Goal: Information Seeking & Learning: Learn about a topic

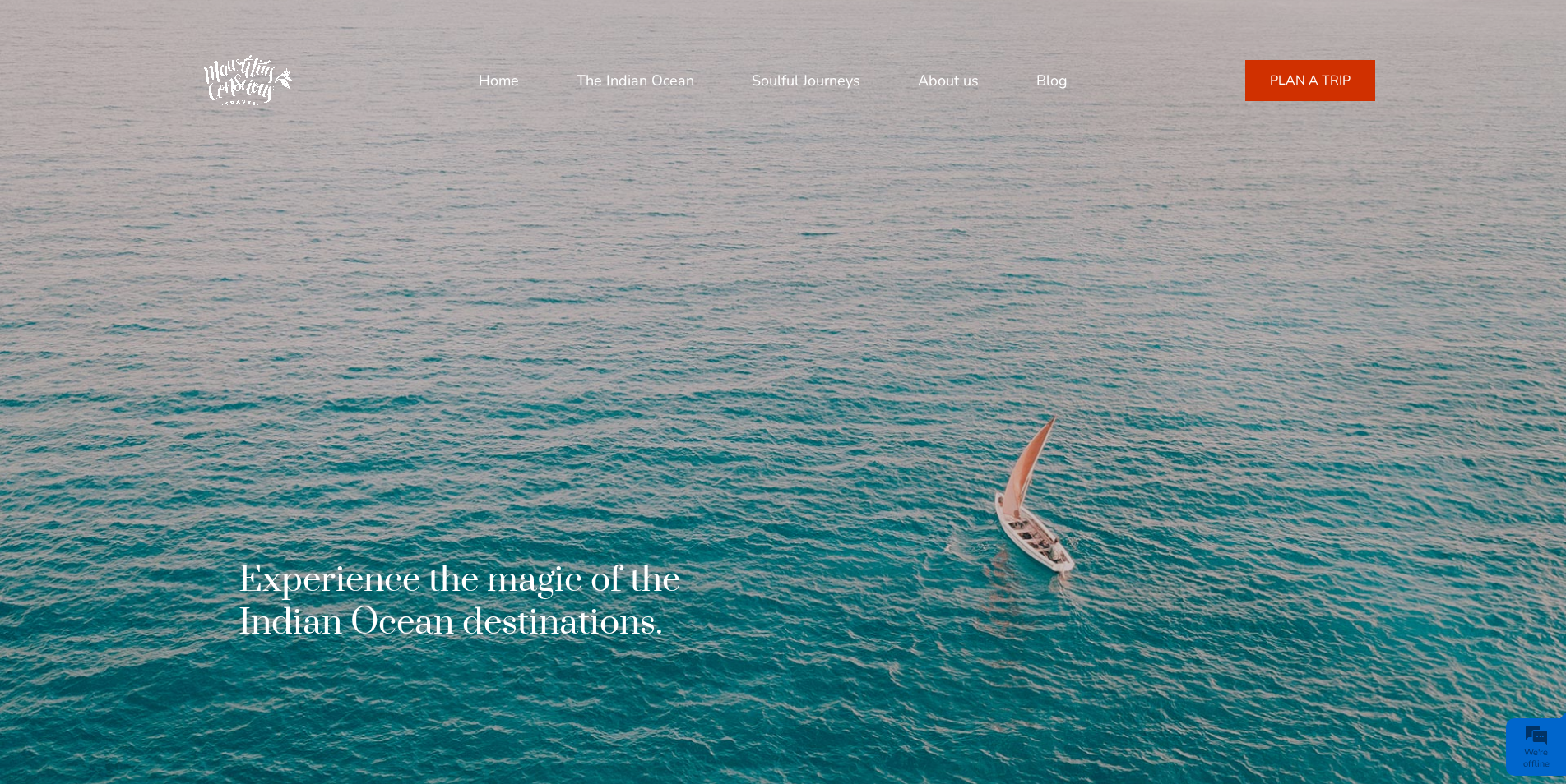
click at [959, 79] on link "About us" at bounding box center [948, 80] width 61 height 39
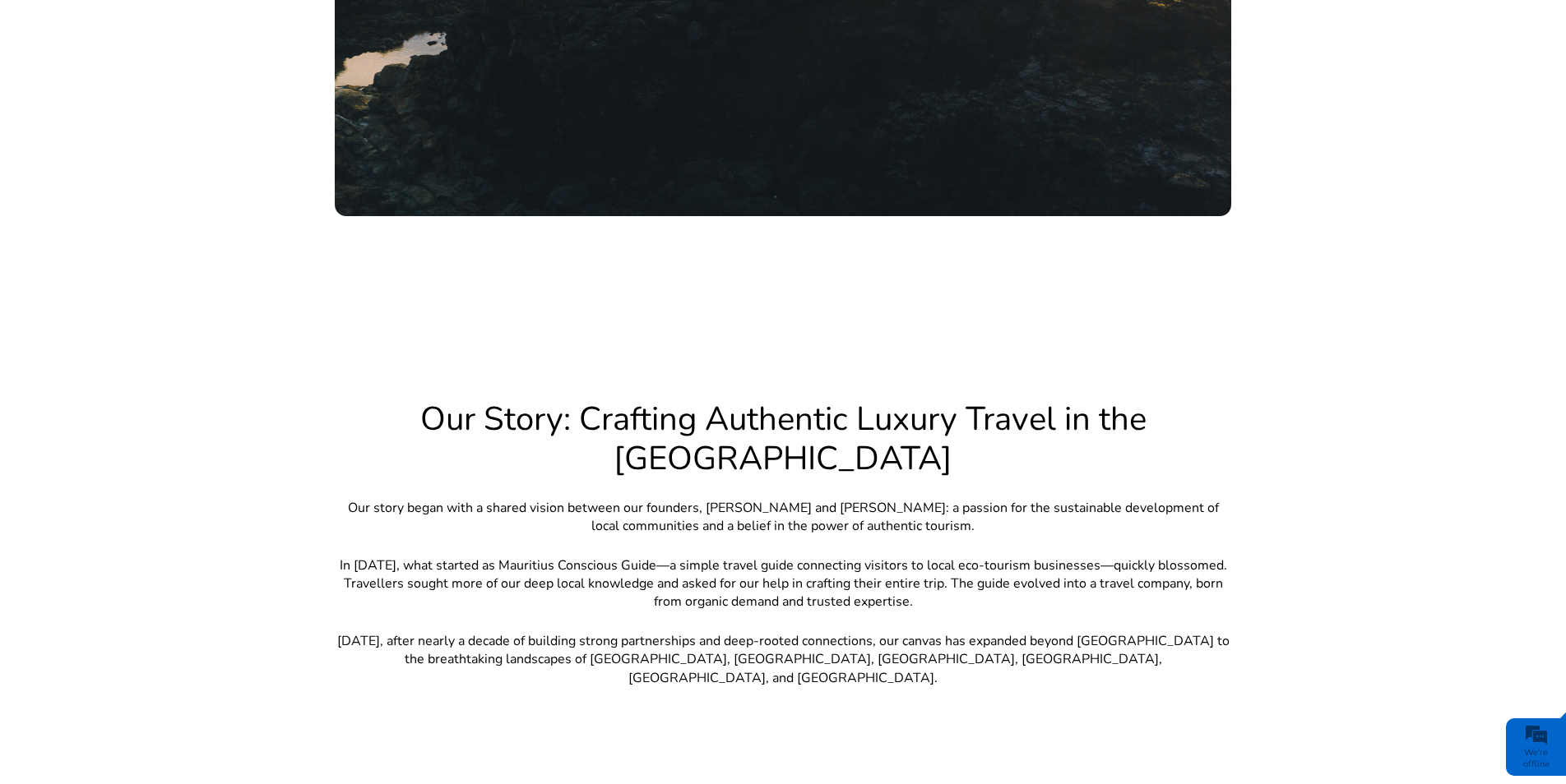
scroll to position [1027, 0]
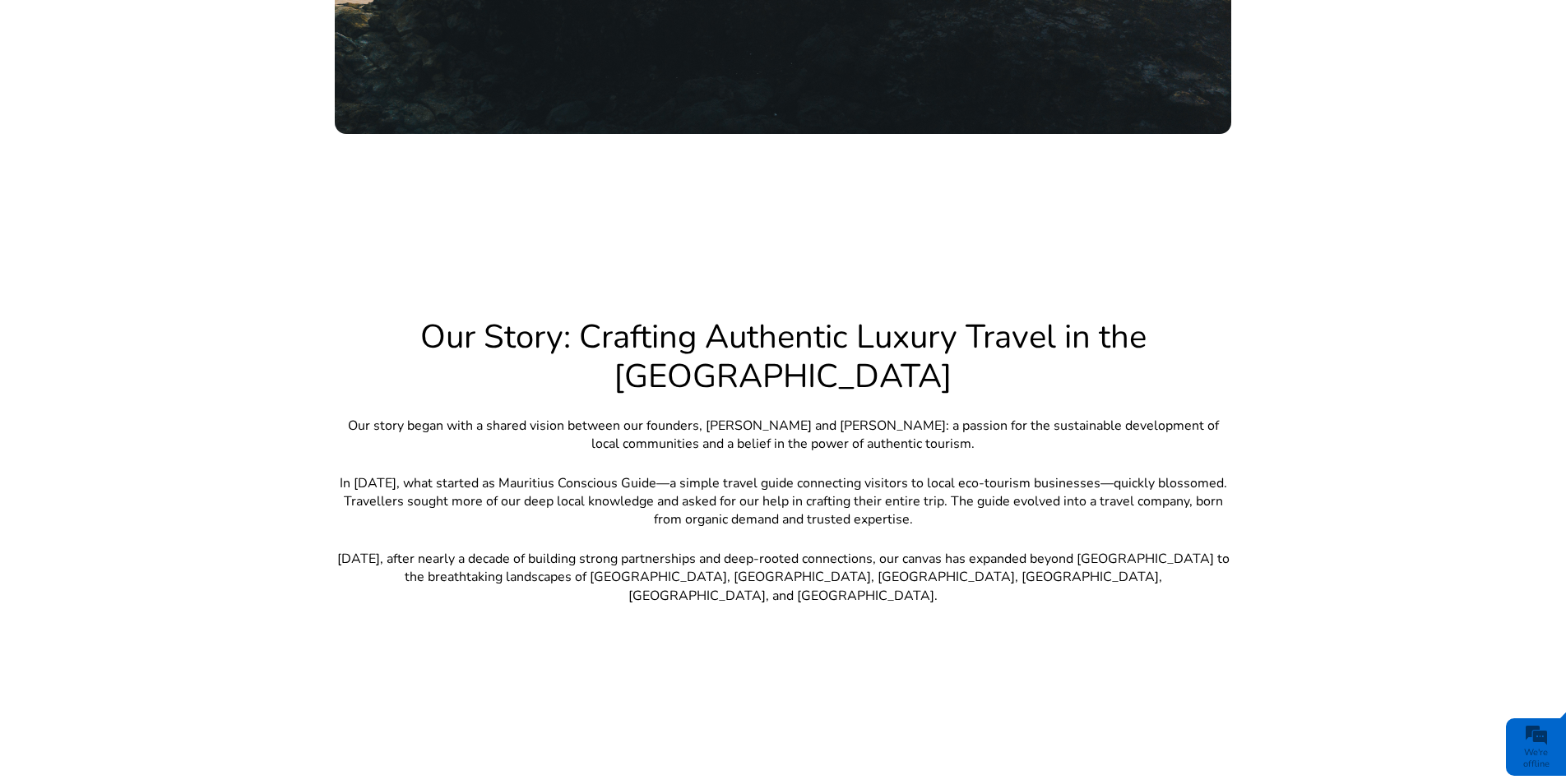
drag, startPoint x: 1538, startPoint y: 0, endPoint x: 1082, endPoint y: 334, distance: 565.2
click at [1082, 334] on h1 "Our Story: Crafting Authentic Luxury Travel in the [GEOGRAPHIC_DATA]" at bounding box center [783, 357] width 897 height 79
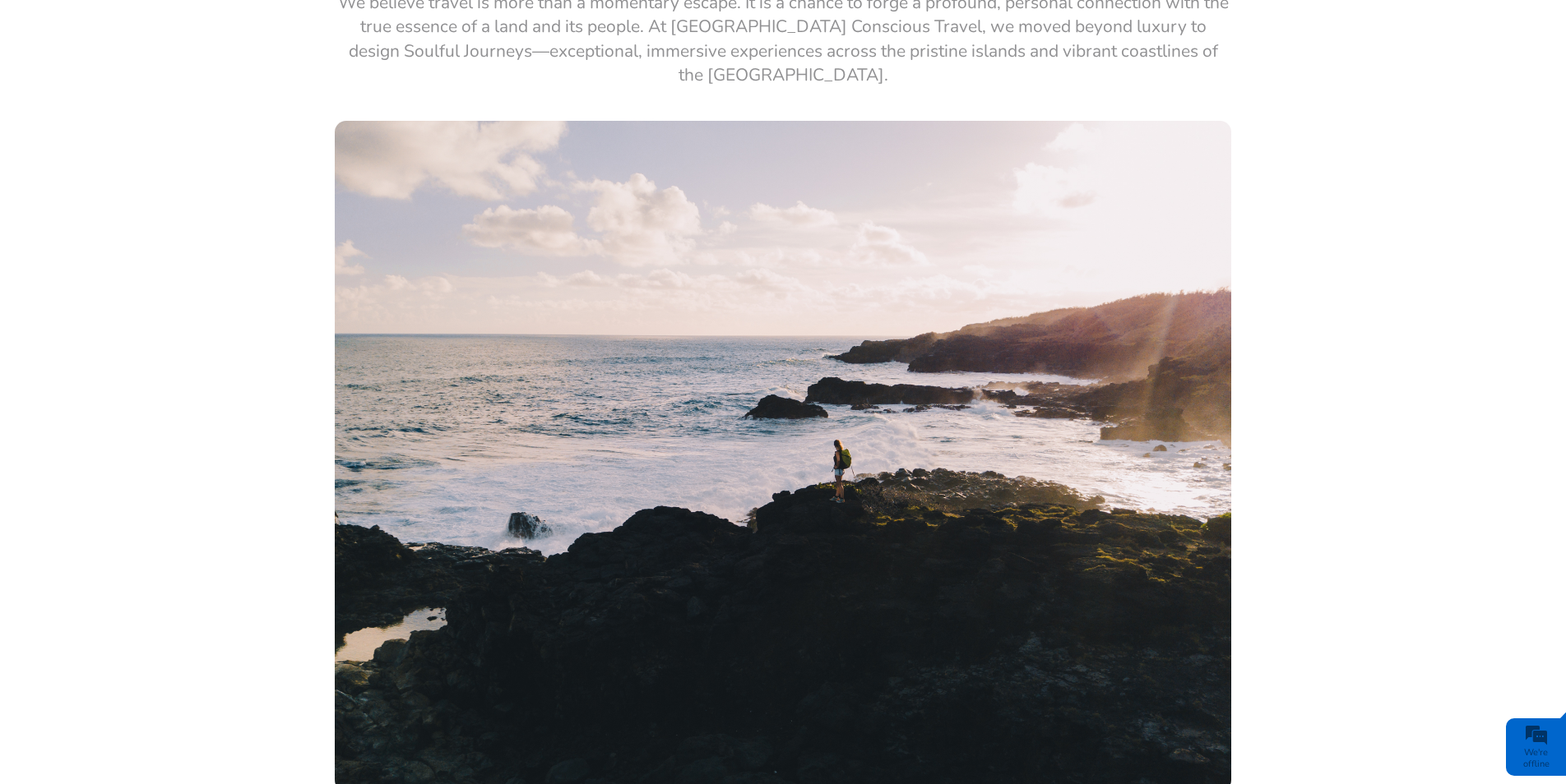
scroll to position [0, 0]
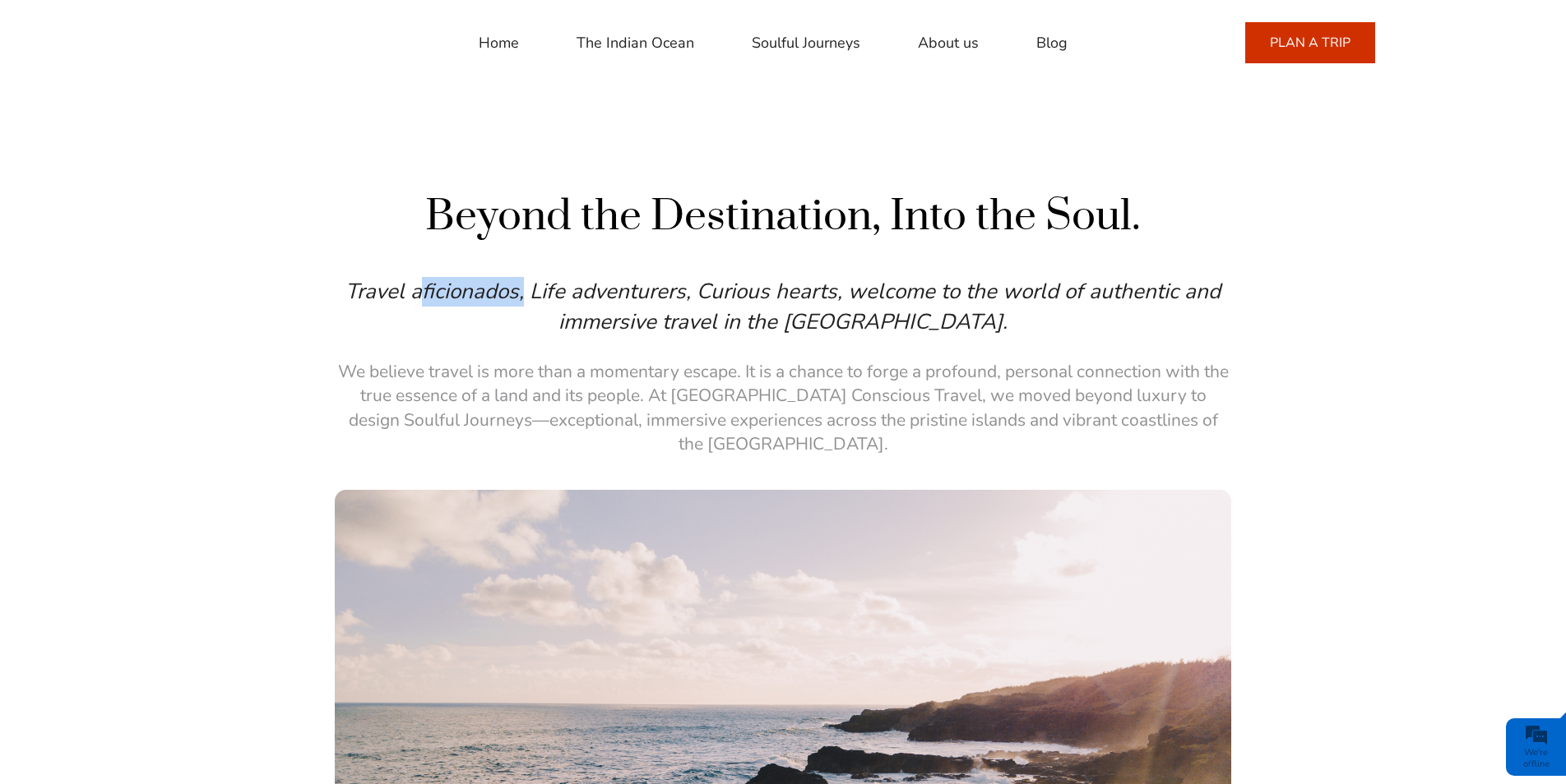
drag, startPoint x: 422, startPoint y: 286, endPoint x: 527, endPoint y: 292, distance: 105.2
click at [527, 292] on p "Travel aficionados, Life adventurers, Curious hearts, welcome to the world of a…" at bounding box center [783, 307] width 897 height 60
drag, startPoint x: 720, startPoint y: 411, endPoint x: 708, endPoint y: 405, distance: 13.4
click at [719, 411] on p "We believe travel is more than a momentary escape. It is a chance to forge a pr…" at bounding box center [783, 408] width 897 height 97
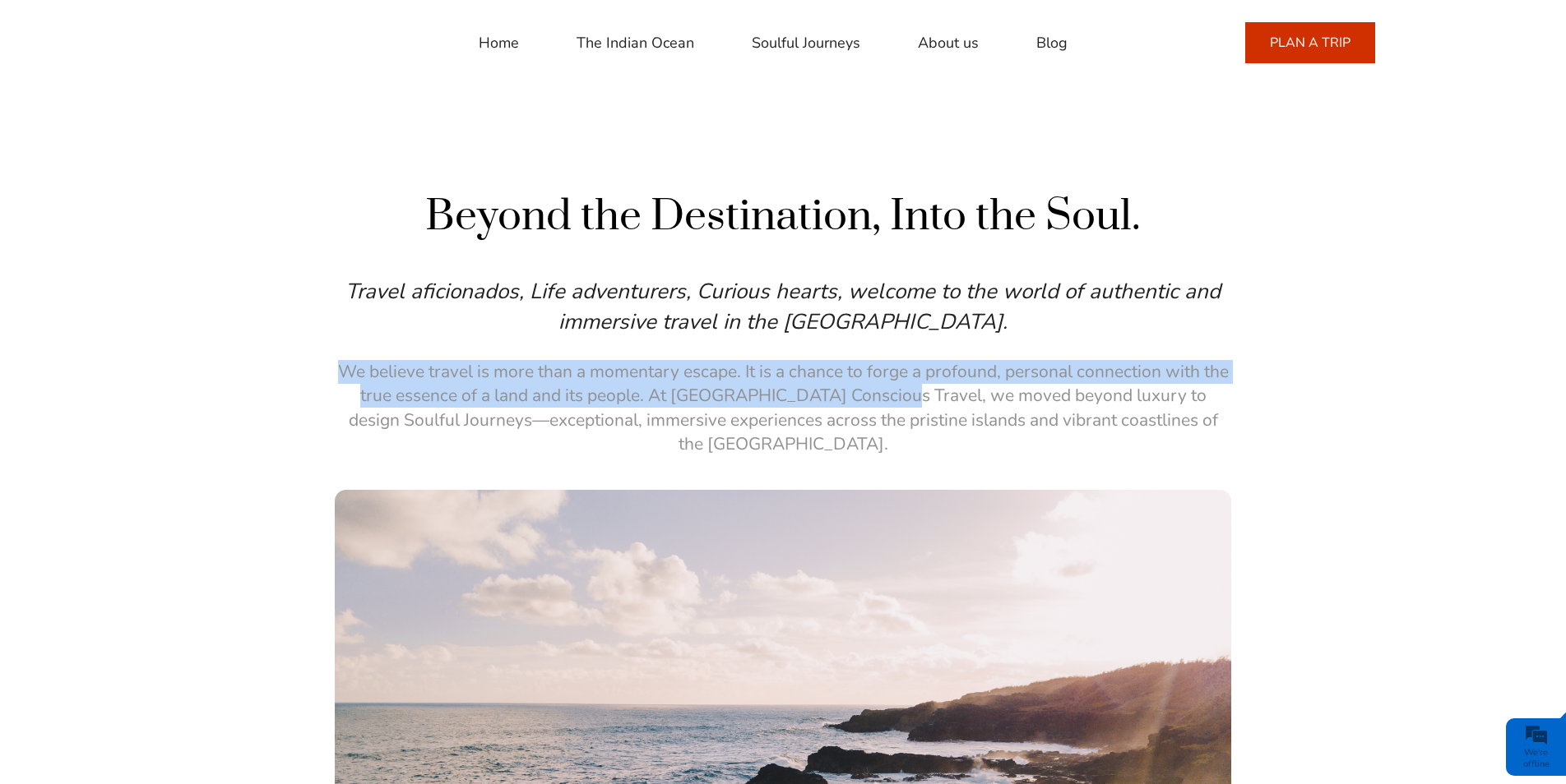
drag, startPoint x: 342, startPoint y: 366, endPoint x: 874, endPoint y: 390, distance: 532.5
click at [874, 390] on p "We believe travel is more than a momentary escape. It is a chance to forge a pr…" at bounding box center [783, 408] width 897 height 97
click at [668, 396] on p "We believe travel is more than a momentary escape. It is a chance to forge a pr…" at bounding box center [783, 408] width 897 height 97
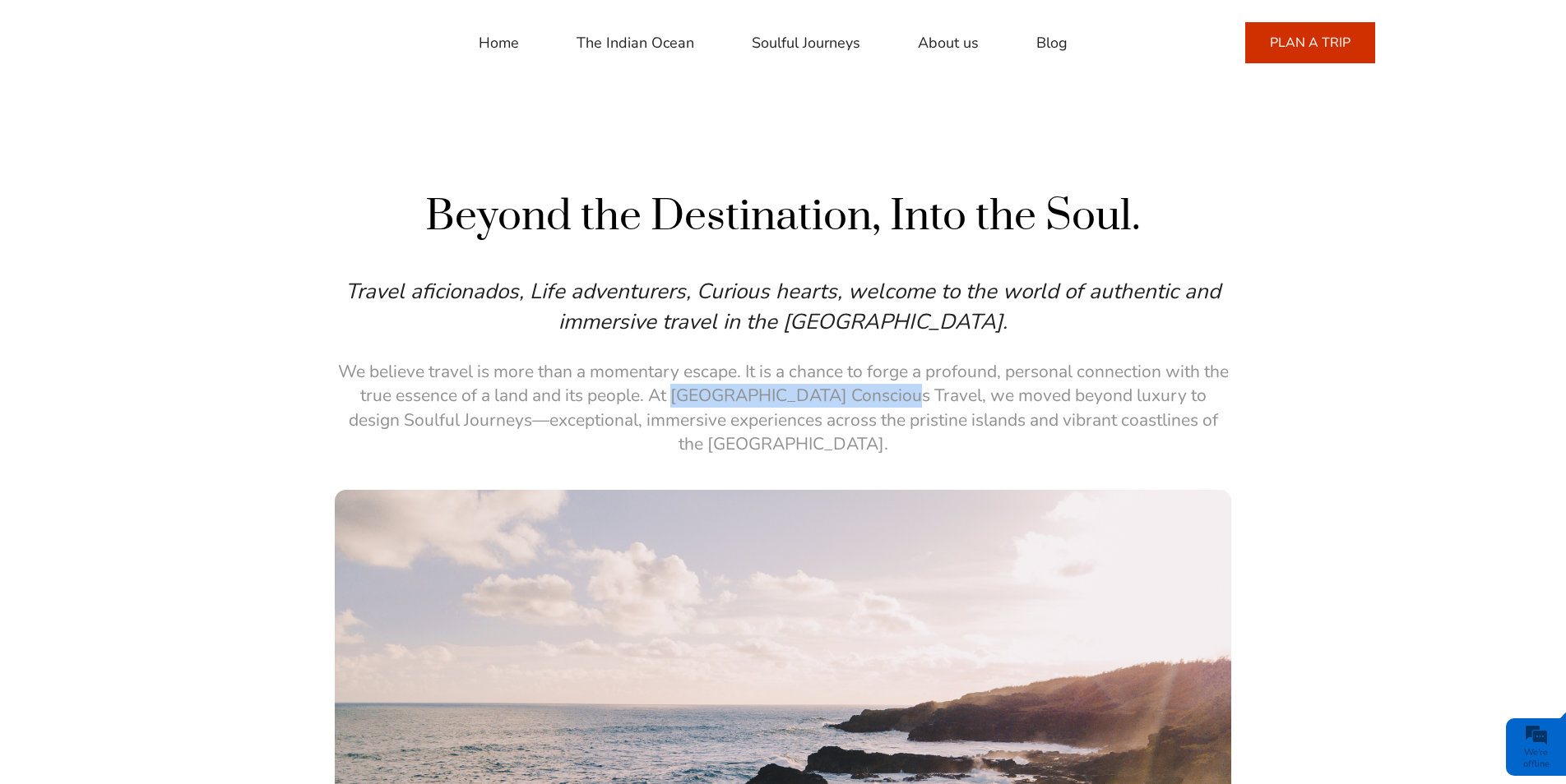
drag, startPoint x: 668, startPoint y: 396, endPoint x: 850, endPoint y: 399, distance: 182.0
click at [850, 399] on p "We believe travel is more than a momentary escape. It is a chance to forge a pr…" at bounding box center [783, 408] width 897 height 97
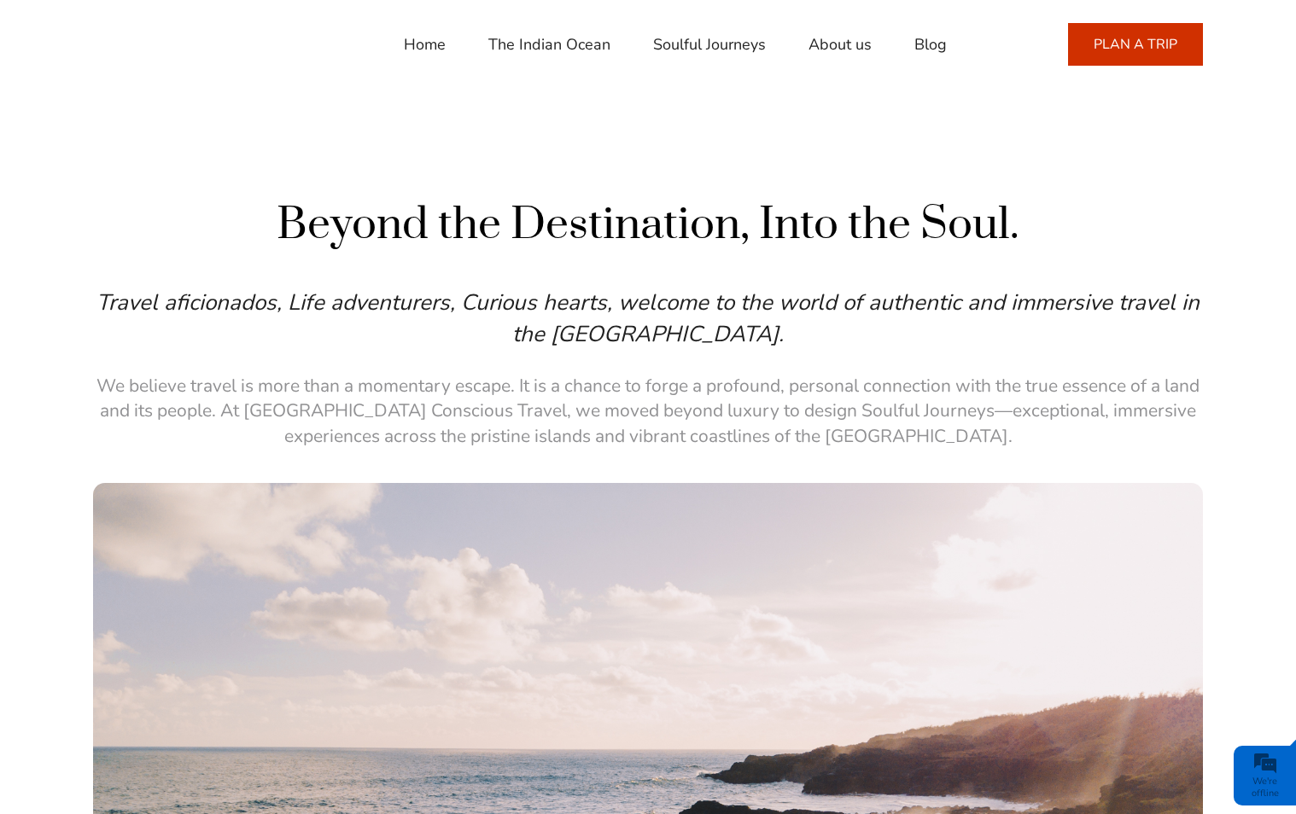
click at [1135, 206] on div "Beyond the Destination, Into the Soul. Travel aficionados, Life adventurers, Cu…" at bounding box center [648, 765] width 1296 height 1138
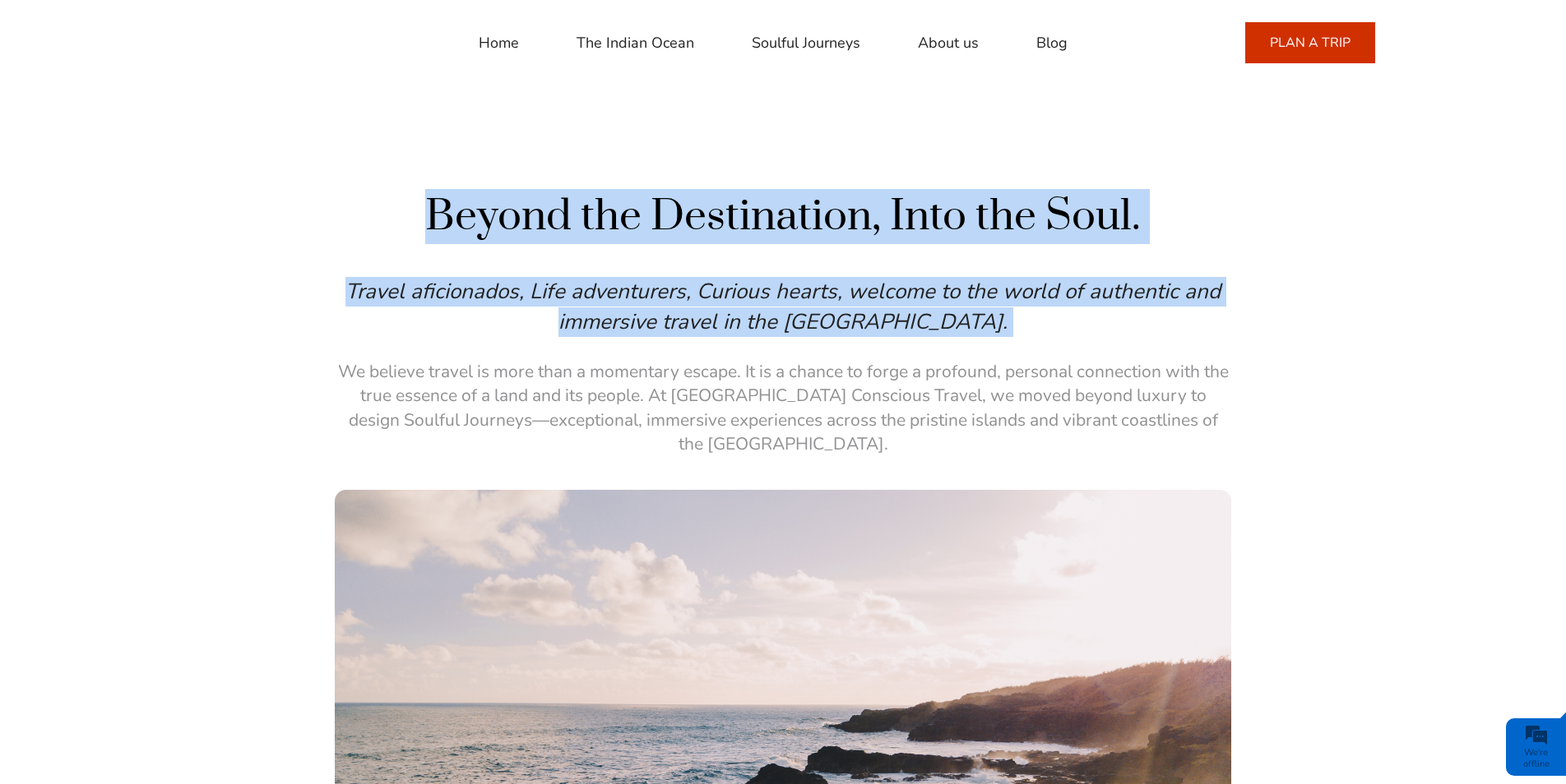
drag, startPoint x: 334, startPoint y: 363, endPoint x: 1229, endPoint y: 430, distance: 897.5
click at [1231, 430] on p "We believe travel is more than a momentary escape. It is a chance to forge a pr…" at bounding box center [783, 408] width 897 height 97
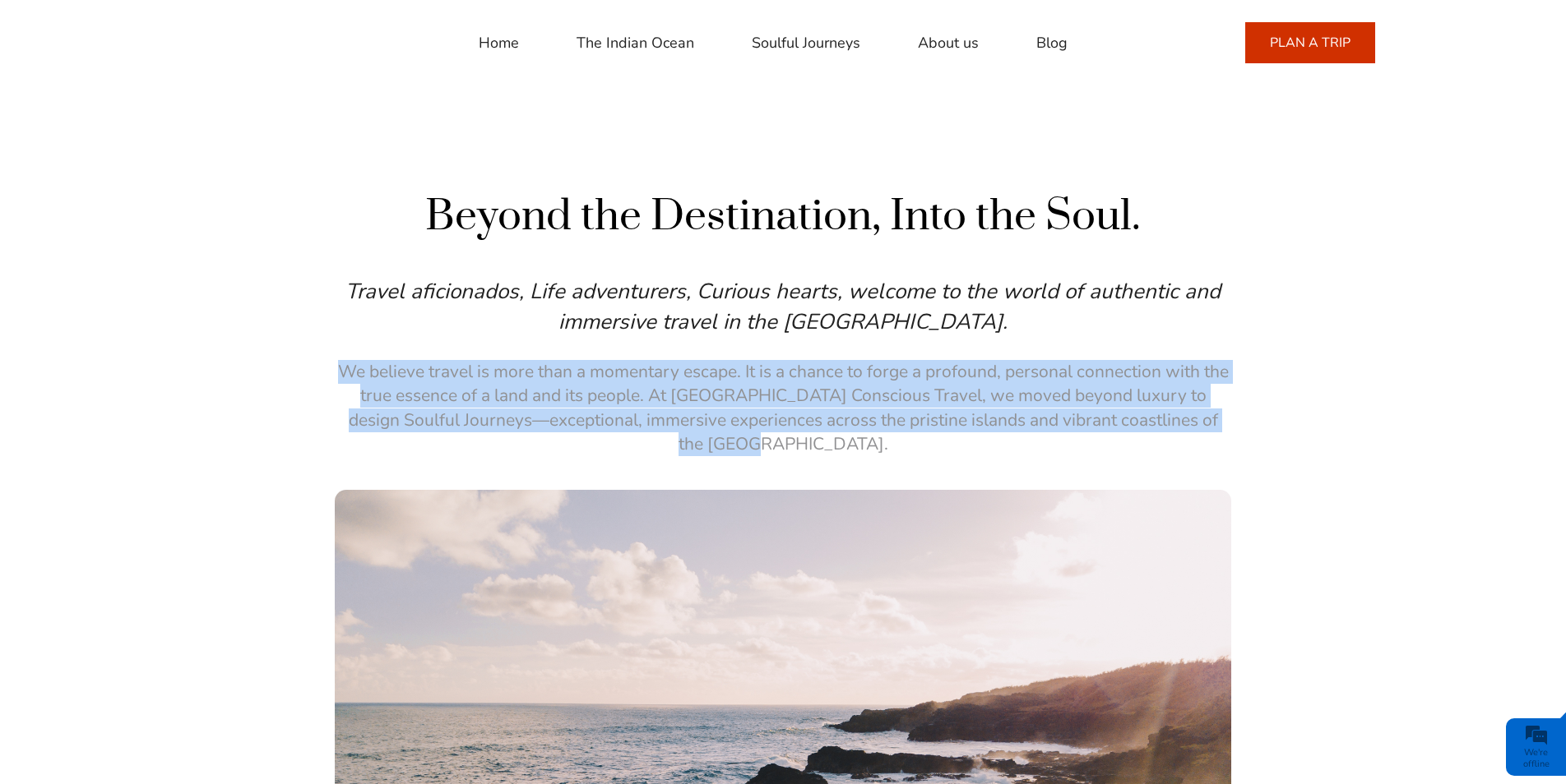
copy p "We believe travel is more than a momentary escape. It is a chance to forge a pr…"
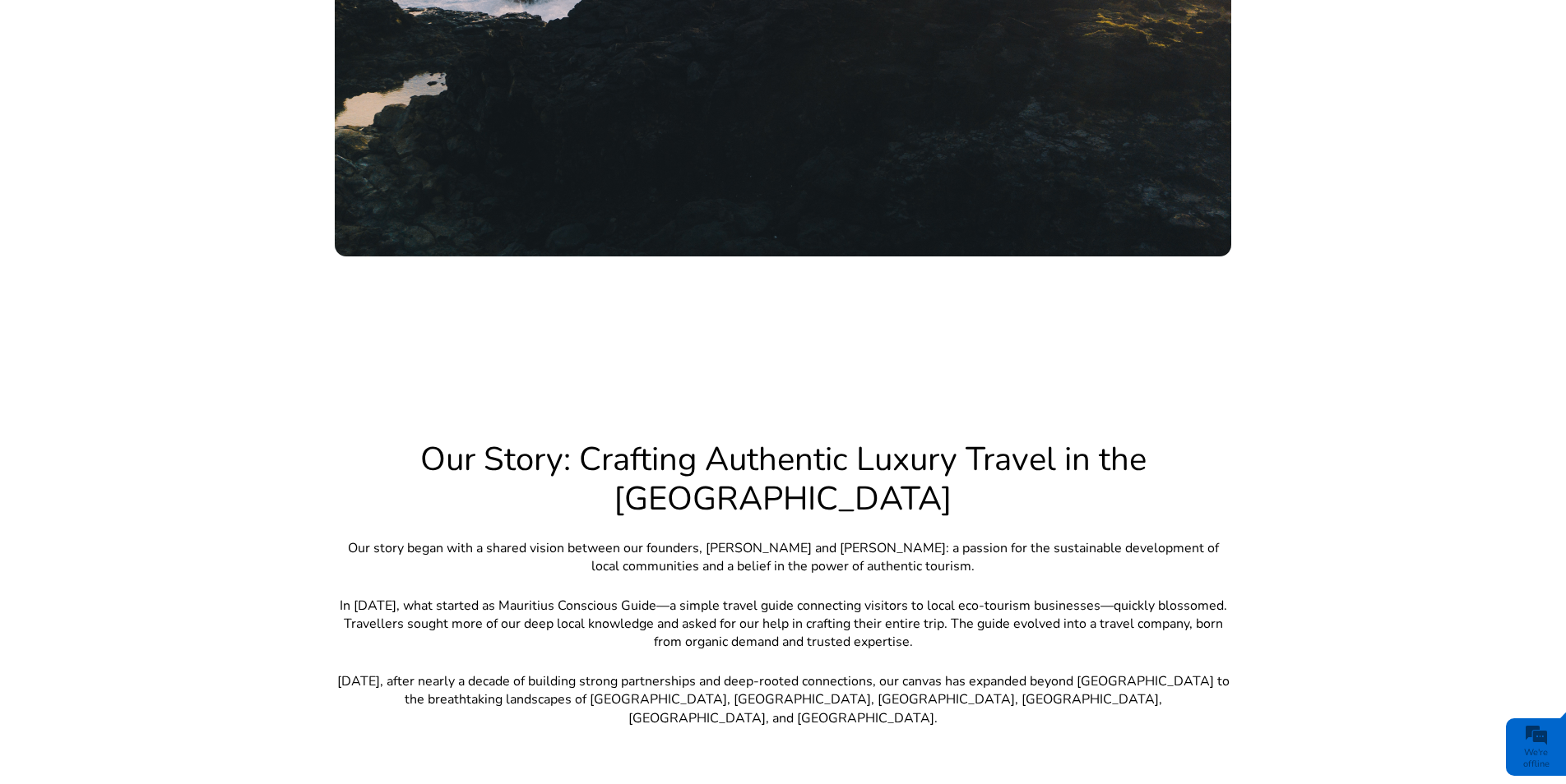
scroll to position [1234, 0]
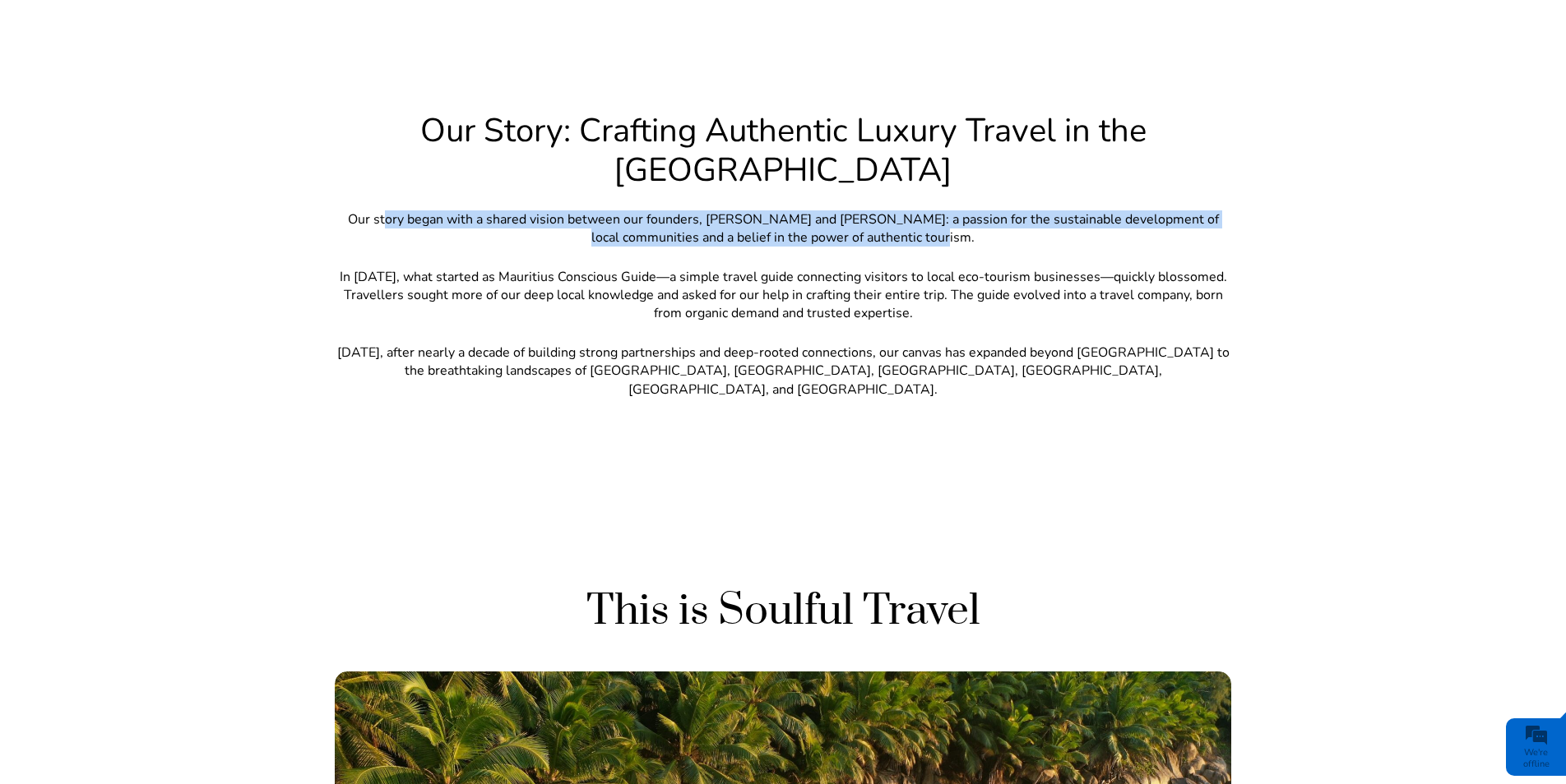
drag, startPoint x: 404, startPoint y: 199, endPoint x: 1153, endPoint y: 216, distance: 749.2
click at [1153, 216] on p "Our story began with a shared vision between our founders, [PERSON_NAME] and [P…" at bounding box center [783, 229] width 897 height 37
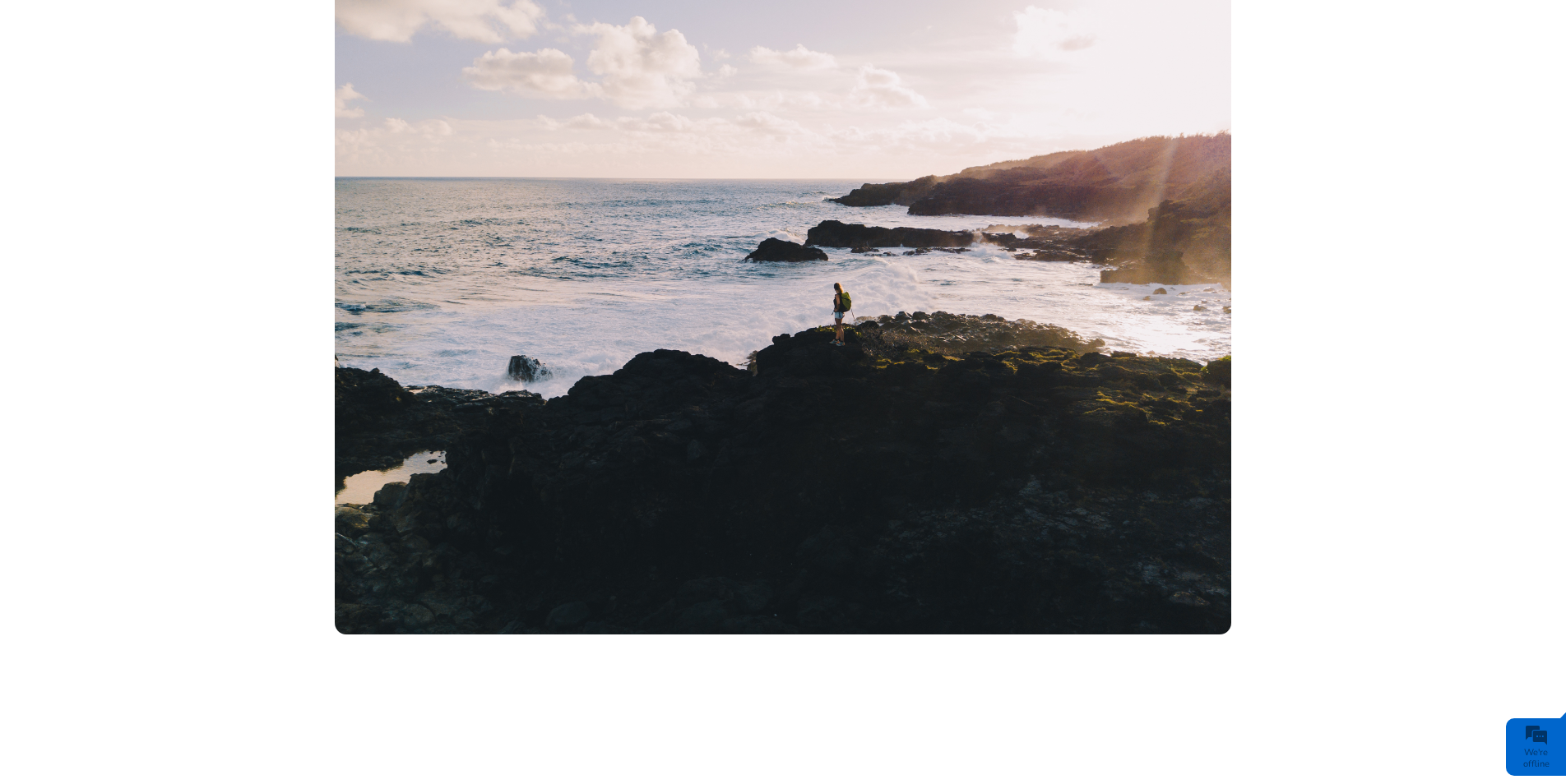
scroll to position [658, 0]
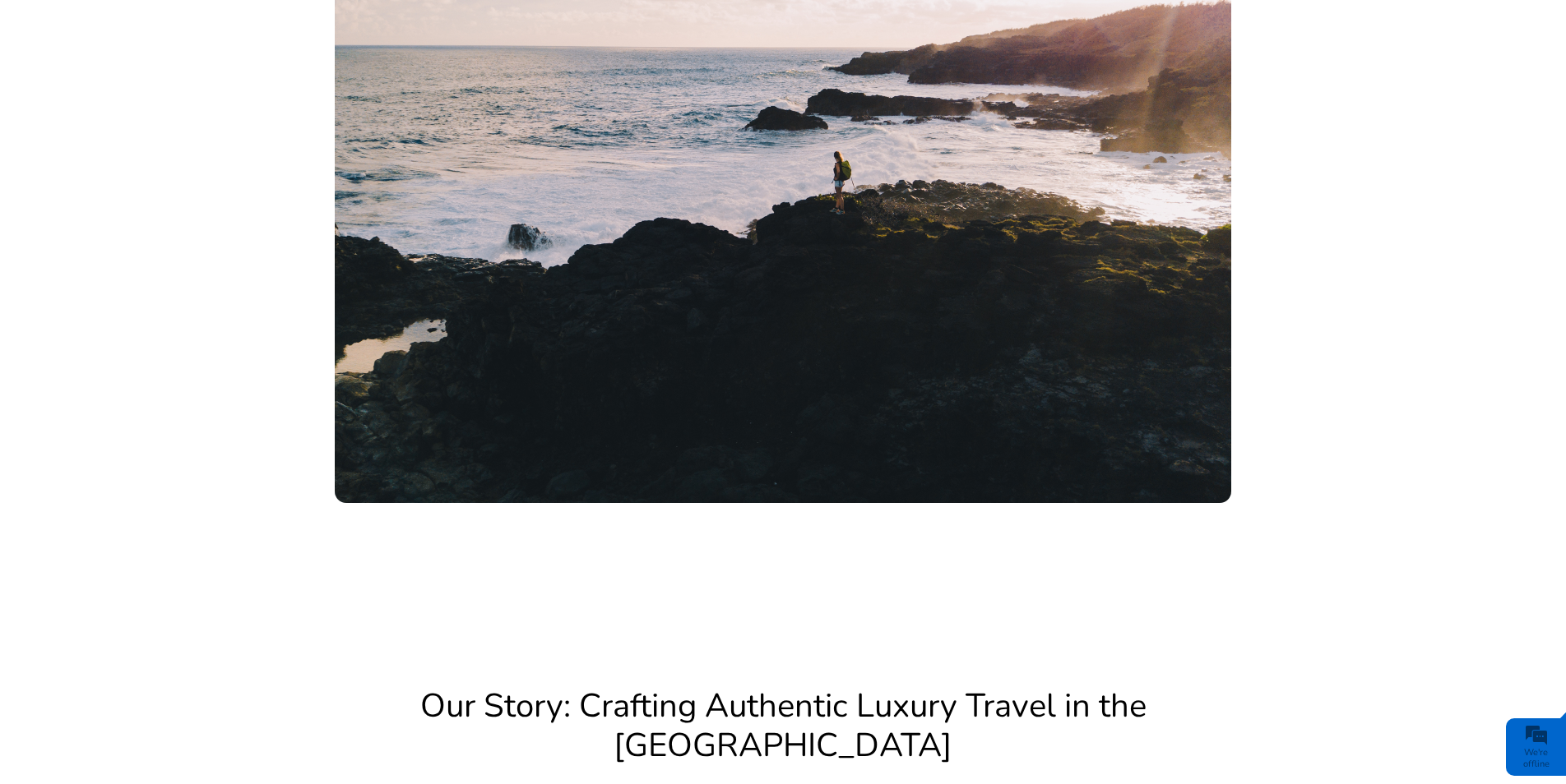
drag, startPoint x: 1433, startPoint y: 353, endPoint x: 1383, endPoint y: 329, distance: 55.5
click at [1404, 346] on div "Beyond the Destination, Into the Soul. Travel aficionados, Life adventurers, Cu…" at bounding box center [783, 26] width 1566 height 991
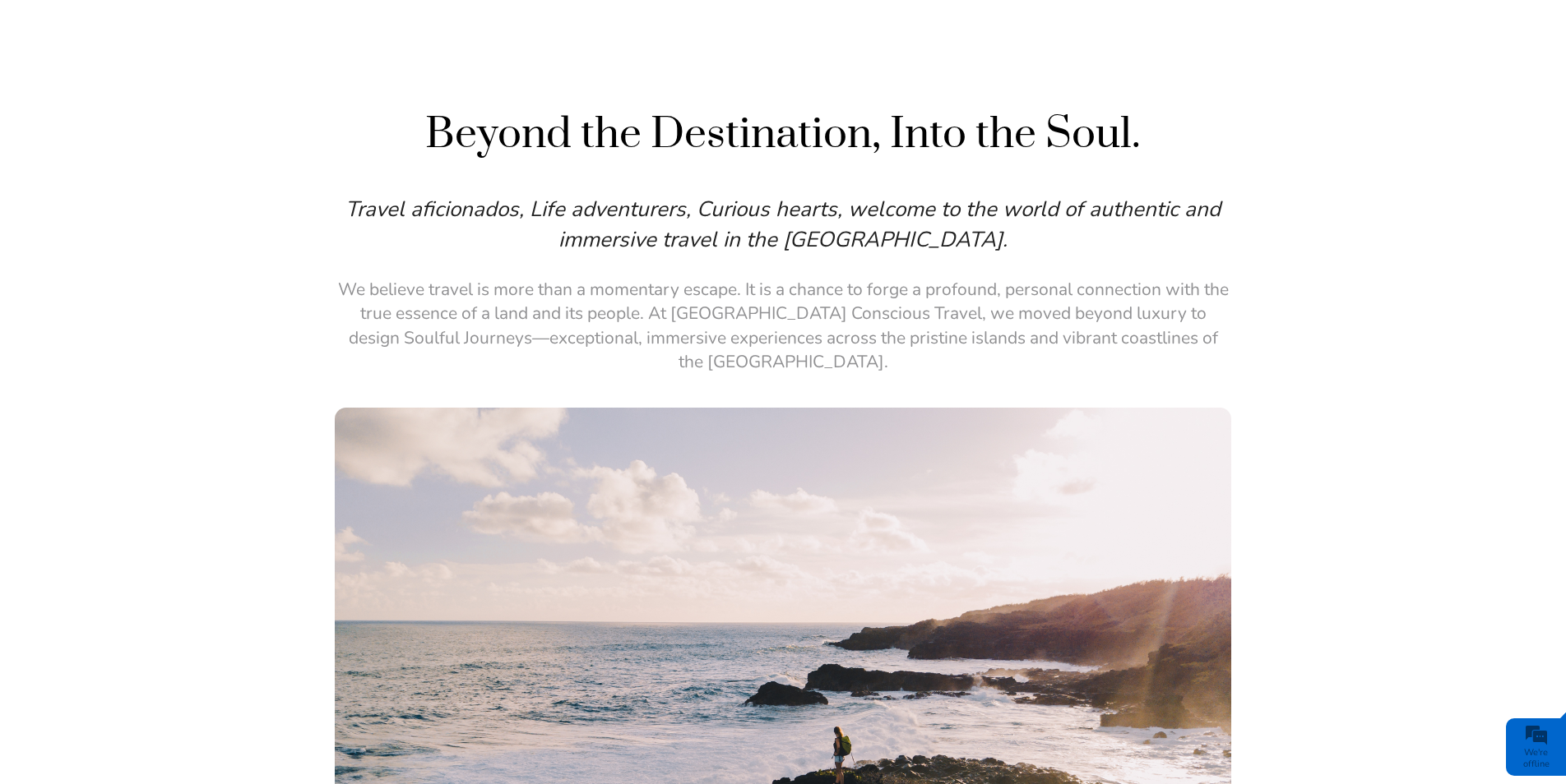
scroll to position [0, 0]
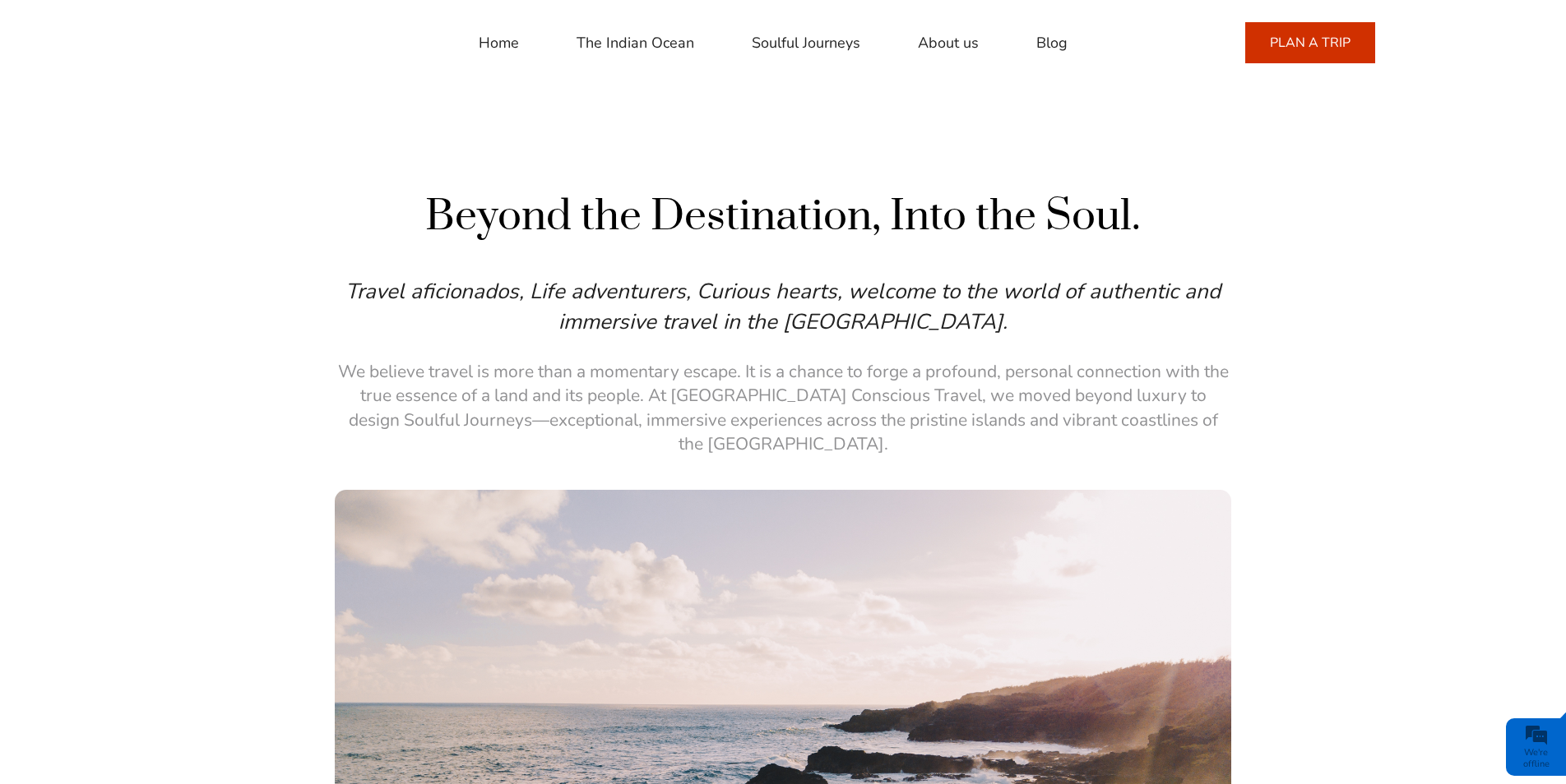
click at [495, 37] on link "Home" at bounding box center [499, 42] width 40 height 39
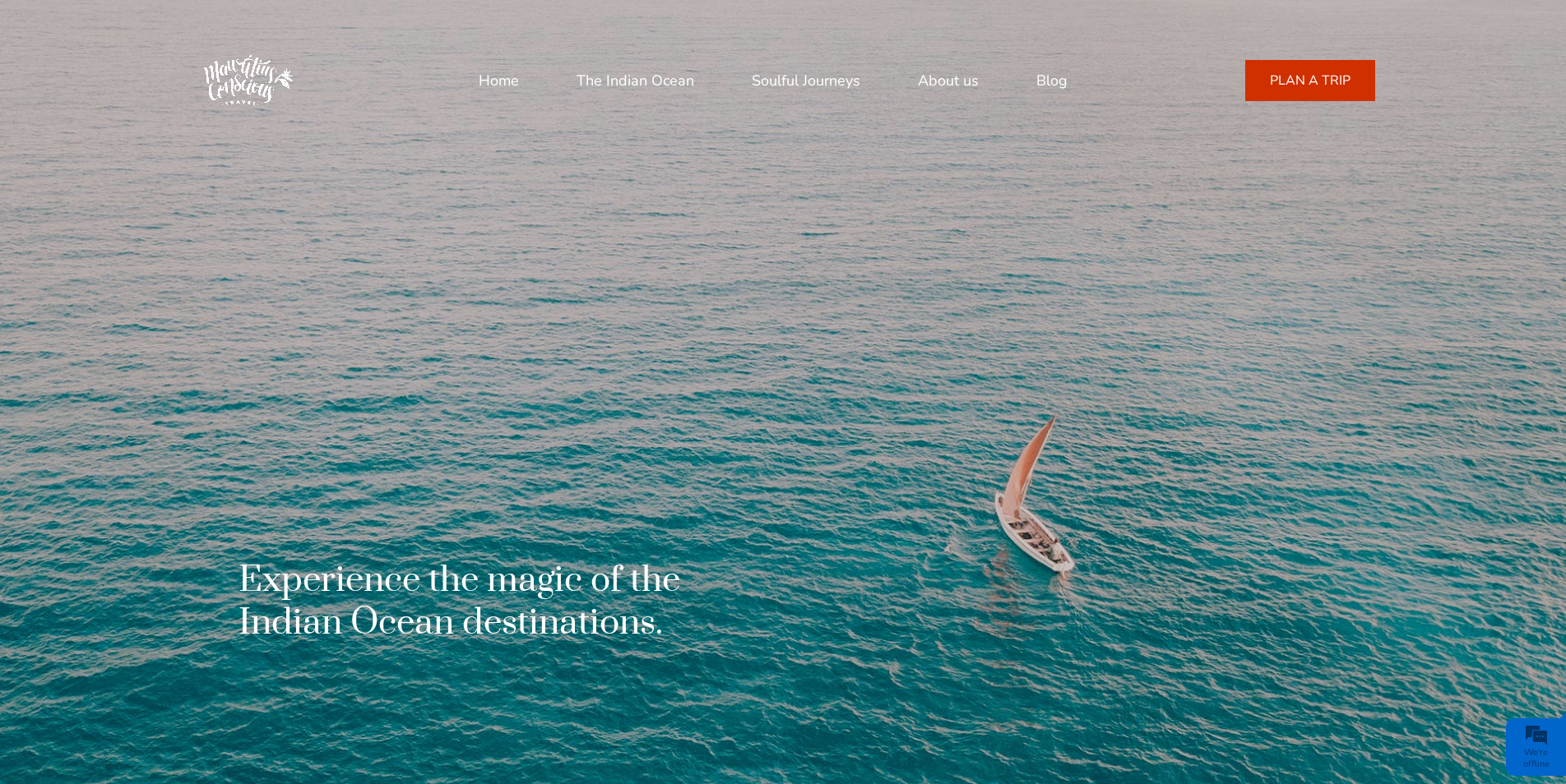
click at [957, 88] on link "About us" at bounding box center [948, 80] width 61 height 39
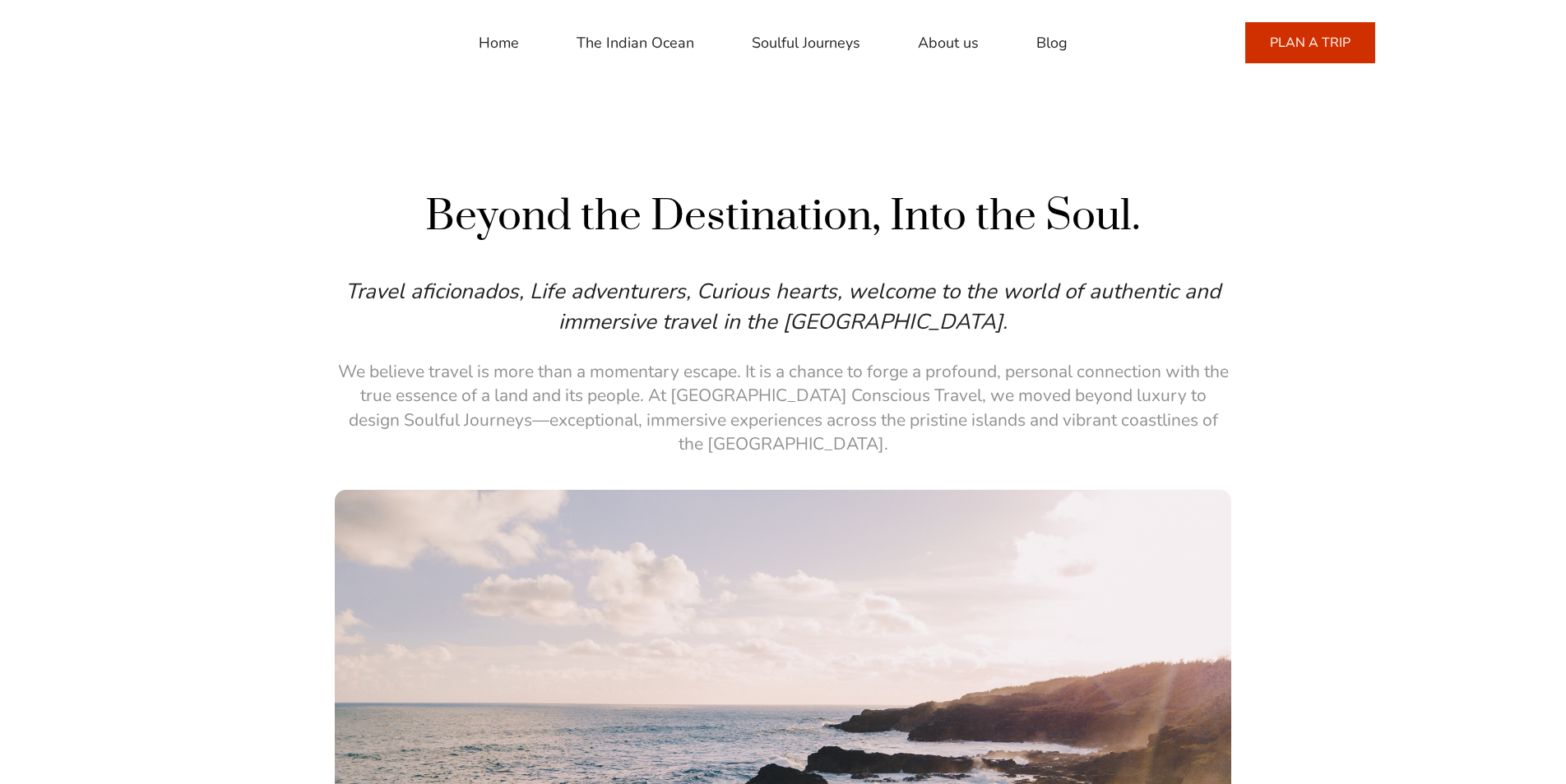
scroll to position [165, 0]
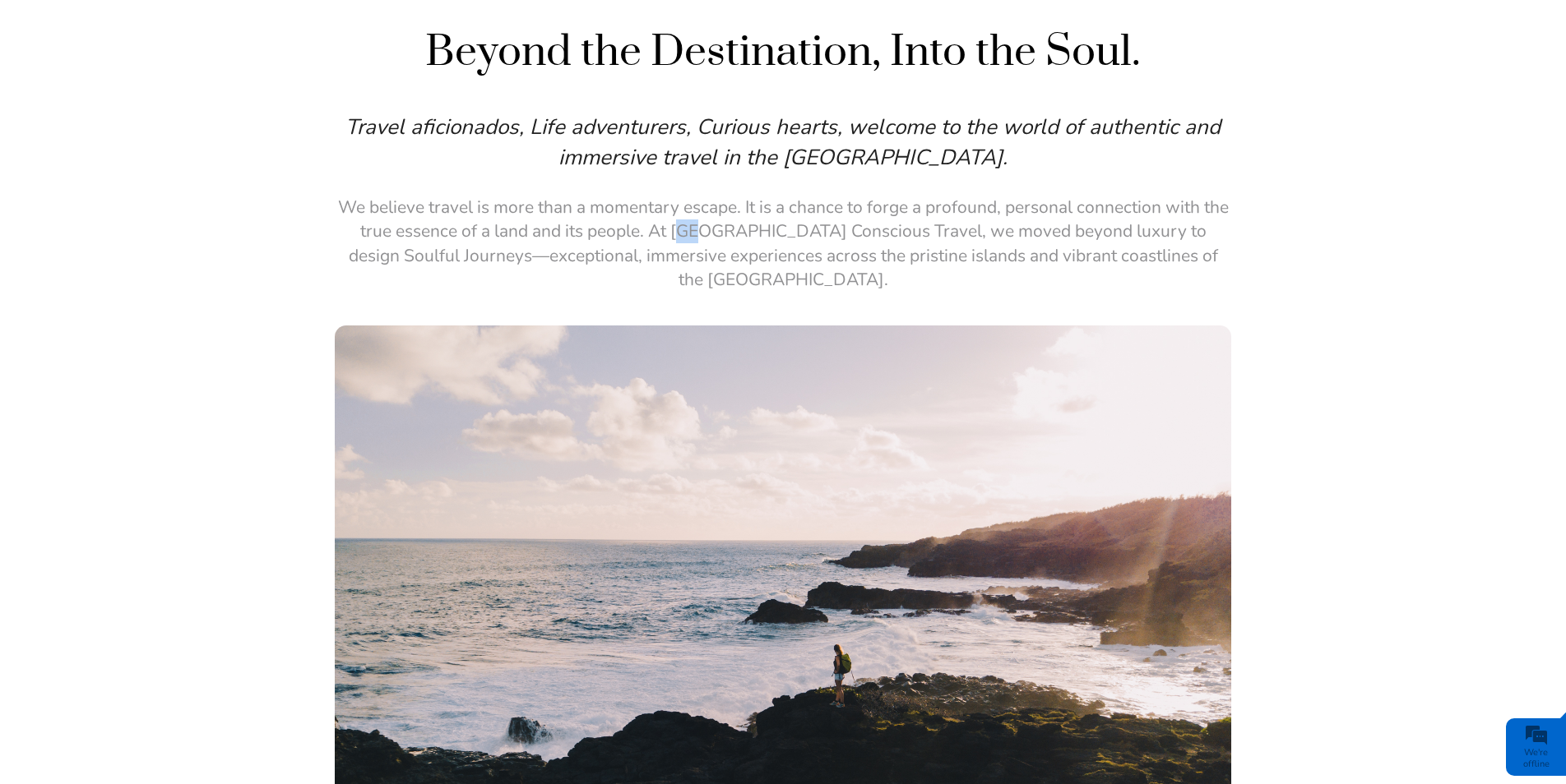
drag, startPoint x: 676, startPoint y: 229, endPoint x: 697, endPoint y: 229, distance: 21.0
click at [697, 229] on p "We believe travel is more than a momentary escape. It is a chance to forge a pr…" at bounding box center [783, 244] width 897 height 97
click at [694, 229] on p "We believe travel is more than a momentary escape. It is a chance to forge a pr…" at bounding box center [783, 244] width 897 height 97
drag, startPoint x: 673, startPoint y: 222, endPoint x: 872, endPoint y: 229, distance: 199.1
click at [872, 229] on p "We believe travel is more than a momentary escape. It is a chance to forge a pr…" at bounding box center [783, 244] width 897 height 97
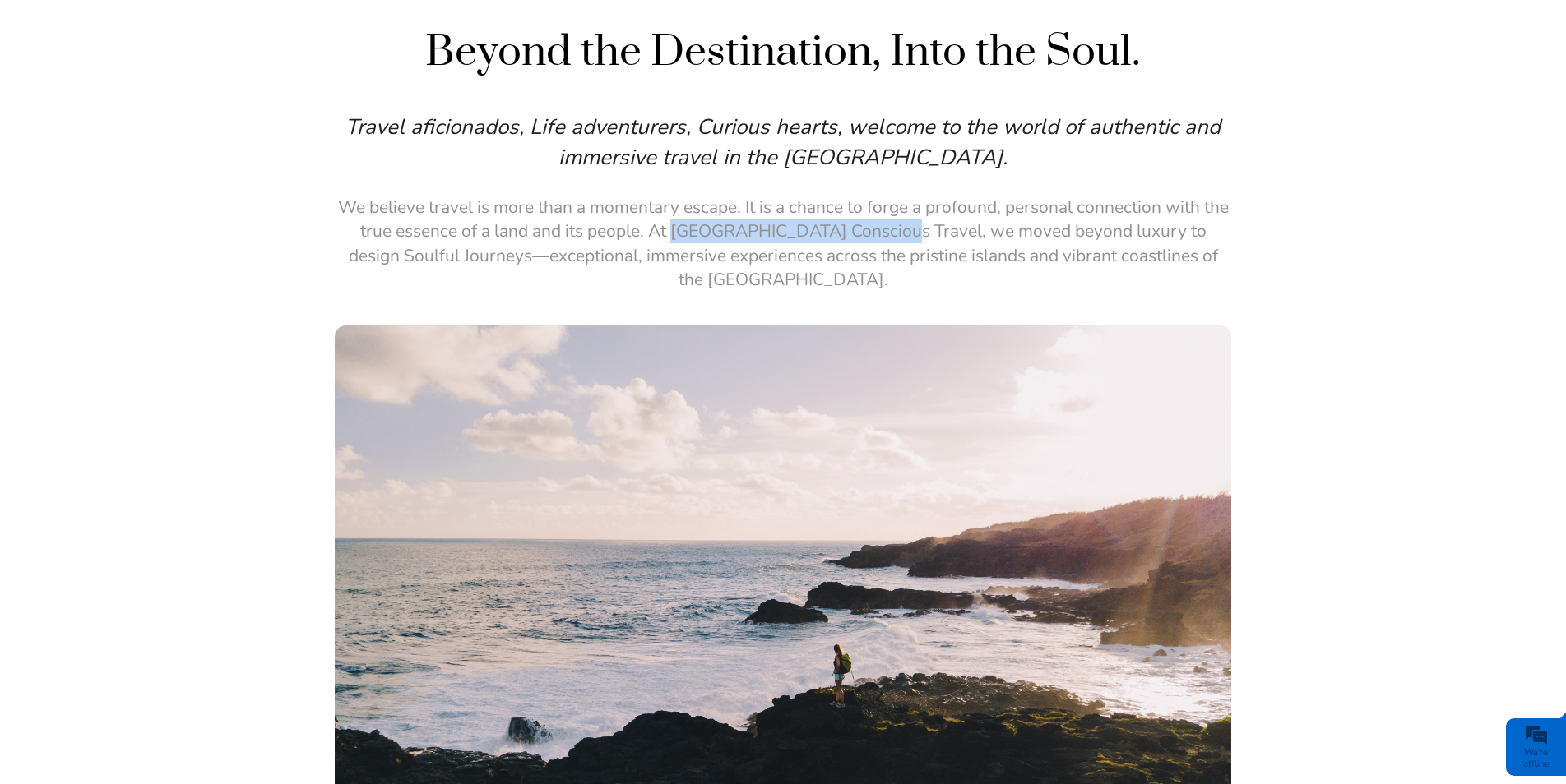
copy p "Mauritius Conscious Travel"
click at [664, 92] on div "Beyond the Destination, Into the Soul. Travel aficionados, Life adventurers, Cu…" at bounding box center [783, 520] width 897 height 991
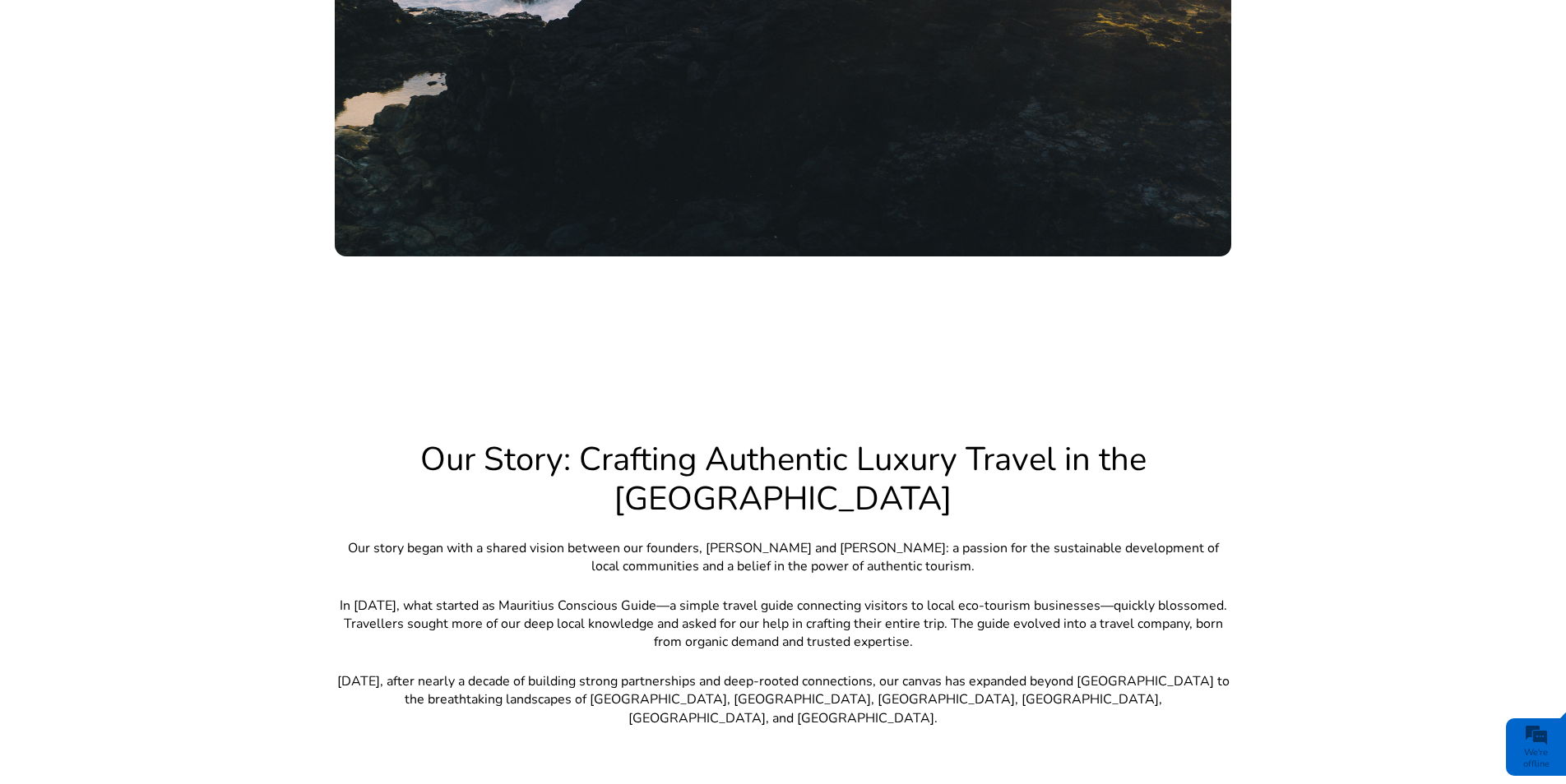
scroll to position [1151, 0]
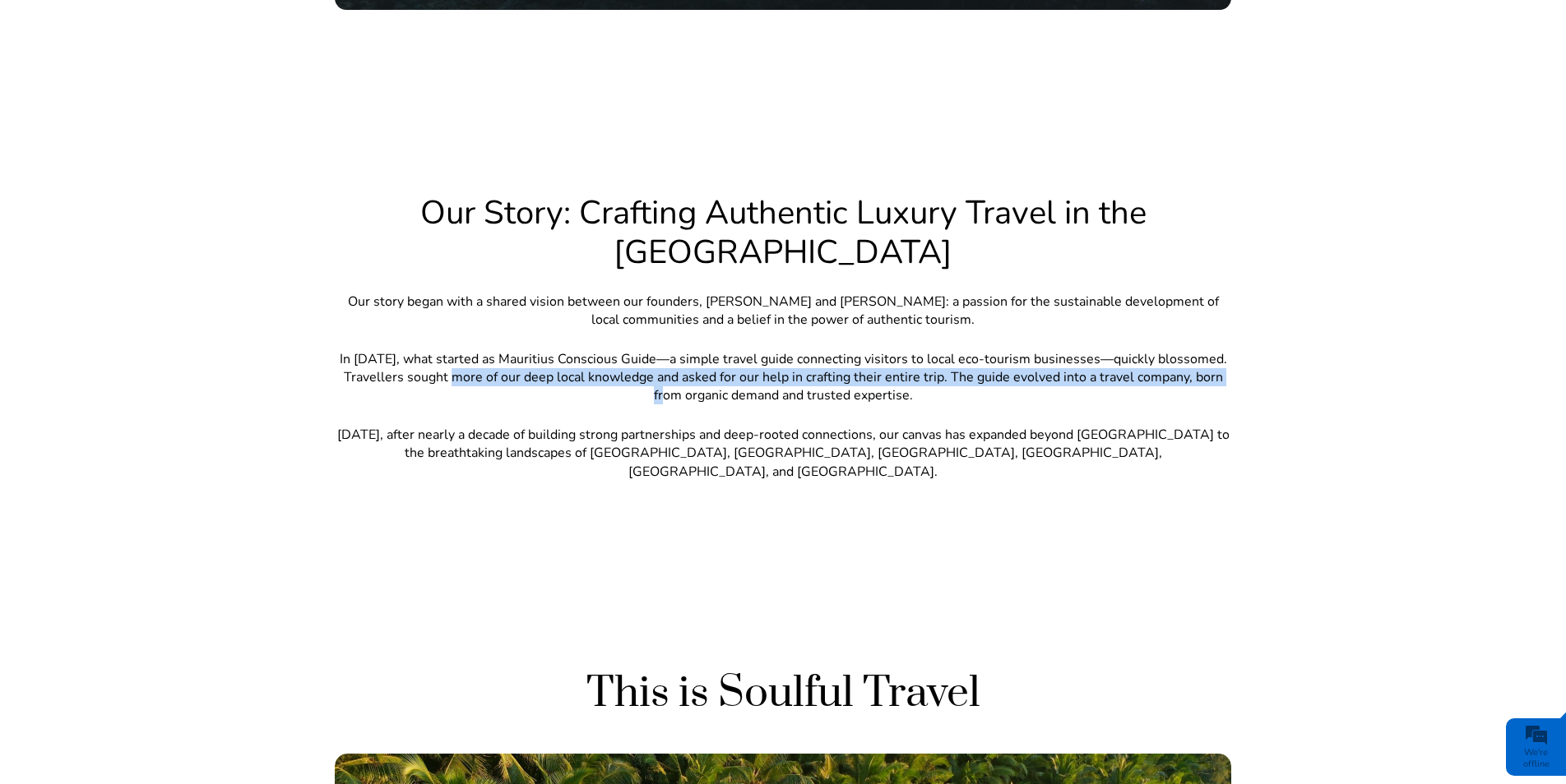
drag, startPoint x: 444, startPoint y: 356, endPoint x: 474, endPoint y: 371, distance: 33.5
click at [474, 371] on p "In [DATE], what started as Mauritius Conscious Guide—a simple travel guide conn…" at bounding box center [783, 378] width 897 height 55
drag, startPoint x: 474, startPoint y: 371, endPoint x: 501, endPoint y: 353, distance: 32.4
click at [479, 367] on p "In [DATE], what started as Mauritius Conscious Guide—a simple travel guide conn…" at bounding box center [783, 378] width 897 height 55
click at [496, 355] on p "In [DATE], what started as Mauritius Conscious Guide—a simple travel guide conn…" at bounding box center [783, 378] width 897 height 55
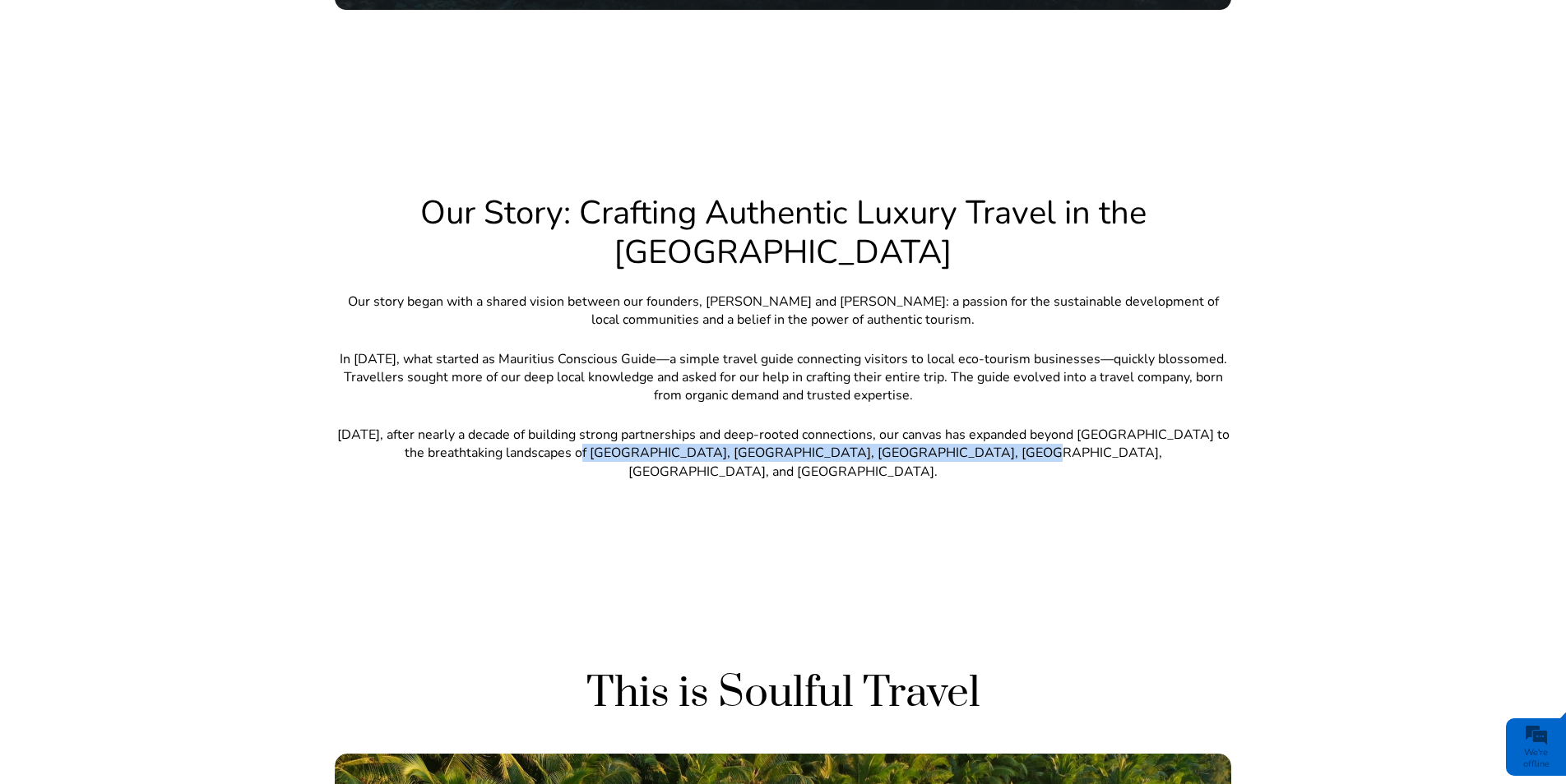
drag, startPoint x: 720, startPoint y: 424, endPoint x: 1093, endPoint y: 431, distance: 373.1
click at [1093, 431] on p "[DATE], after nearly a decade of building strong partnerships and deep-rooted c…" at bounding box center [783, 453] width 897 height 55
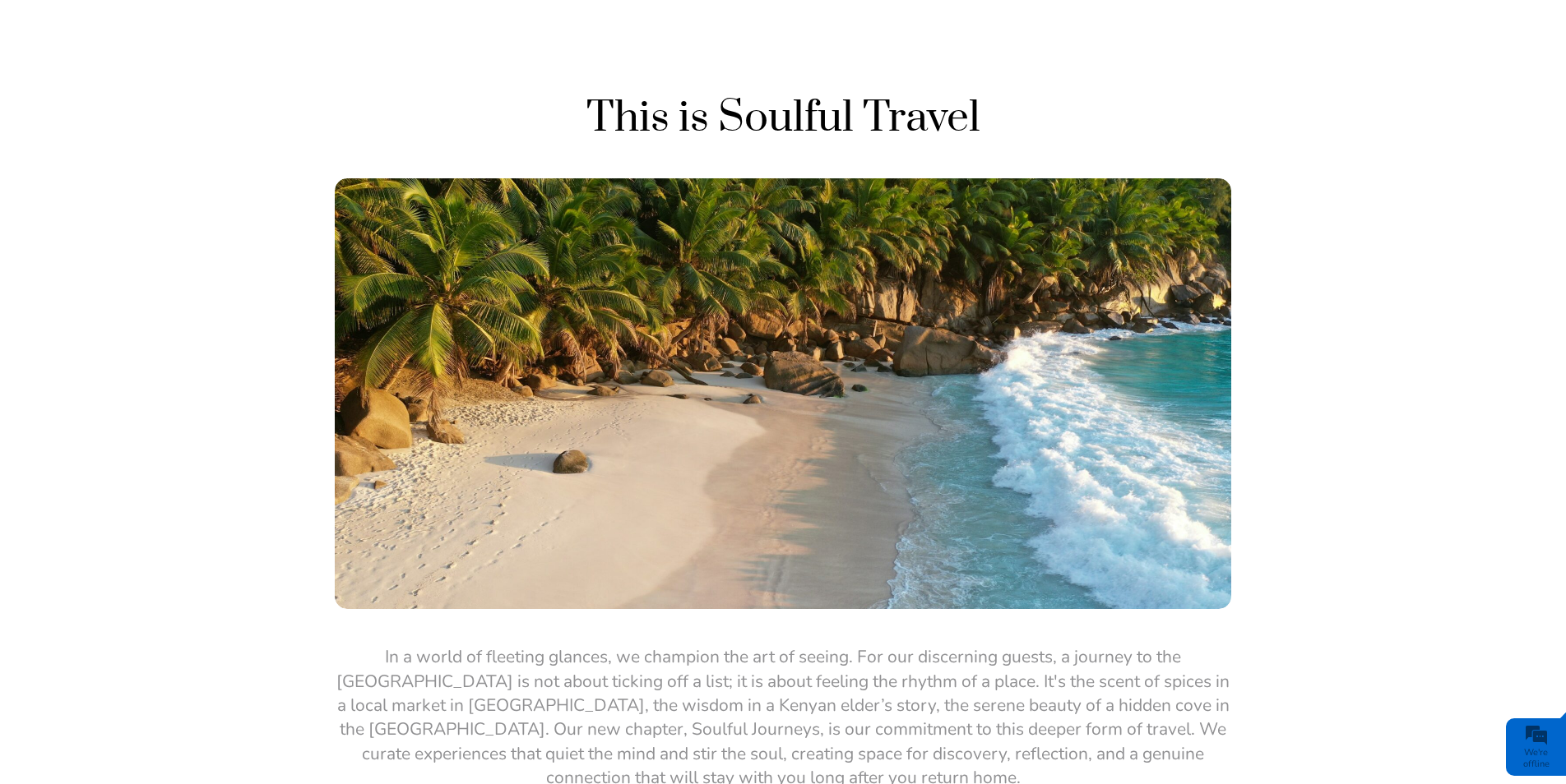
scroll to position [1973, 0]
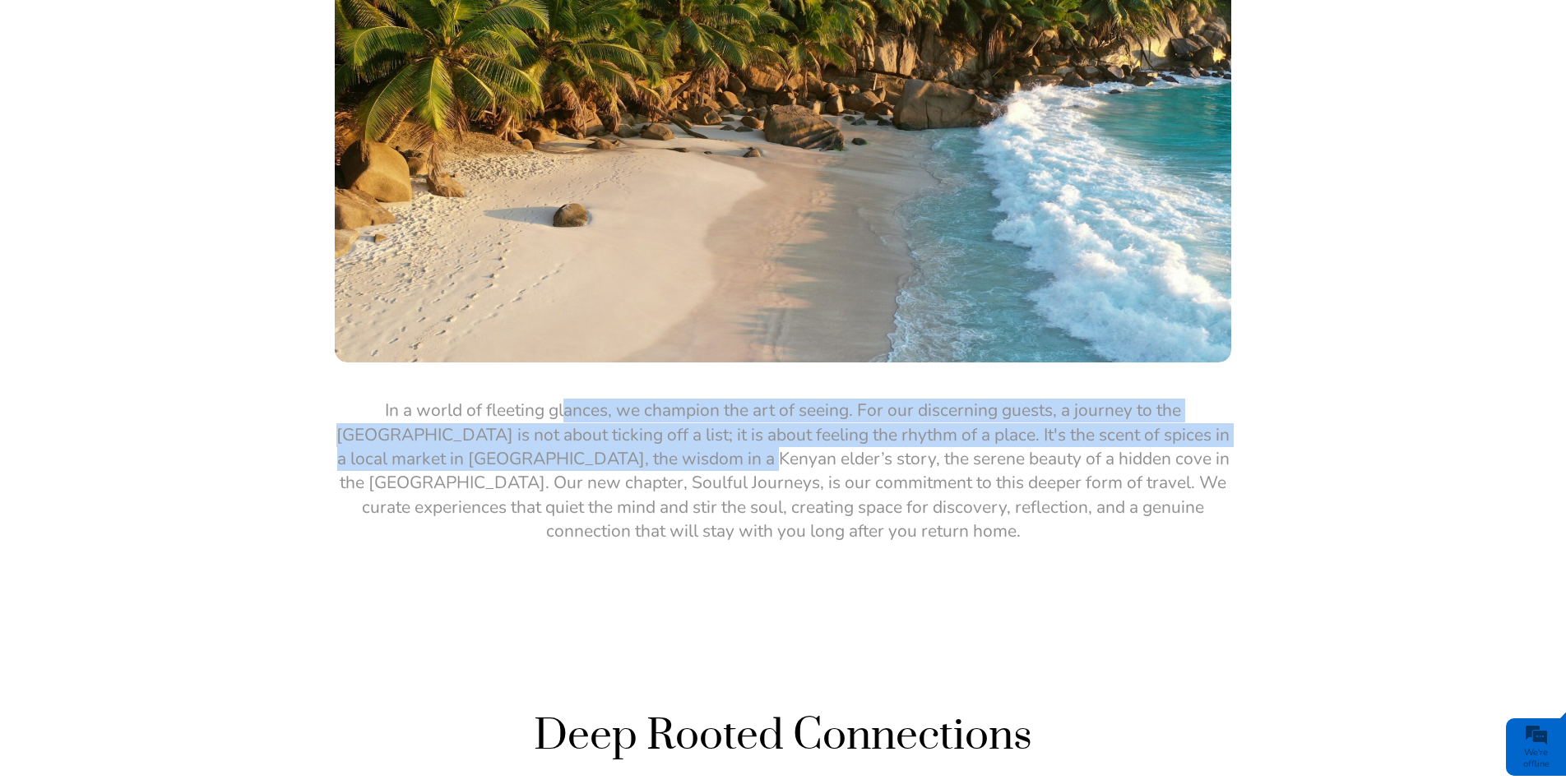
drag, startPoint x: 356, startPoint y: 371, endPoint x: 480, endPoint y: 420, distance: 133.3
click at [480, 420] on p "In a world of fleeting glances, we champion the art of seeing. For our discerni…" at bounding box center [783, 471] width 897 height 144
click at [474, 399] on p "In a world of fleeting glances, we champion the art of seeing. For our discerni…" at bounding box center [783, 471] width 897 height 144
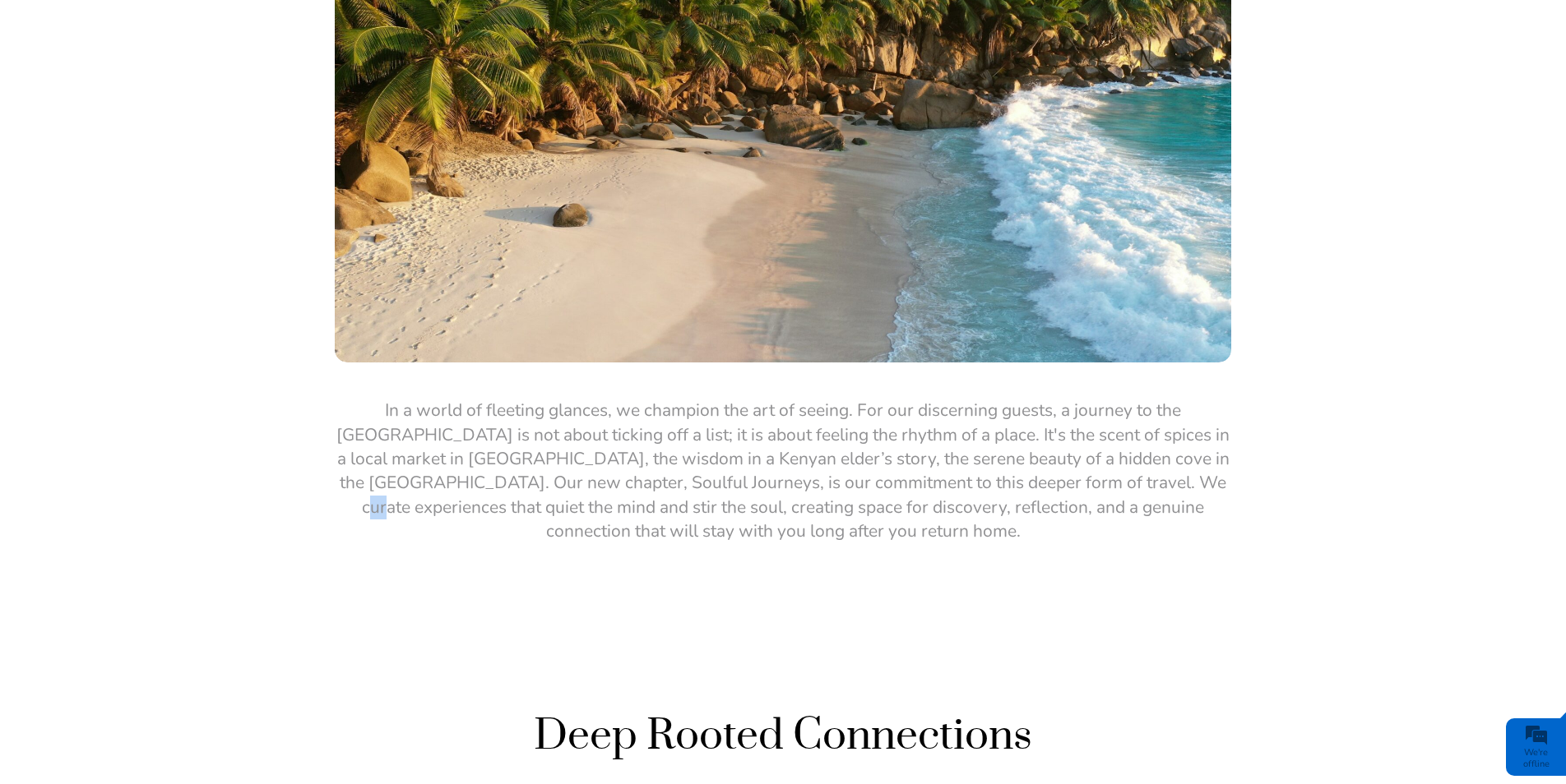
click at [919, 444] on p "In a world of fleeting glances, we champion the art of seeing. For our discerni…" at bounding box center [783, 471] width 897 height 144
click at [927, 442] on p "In a world of fleeting glances, we champion the art of seeing. For our discerni…" at bounding box center [783, 471] width 897 height 144
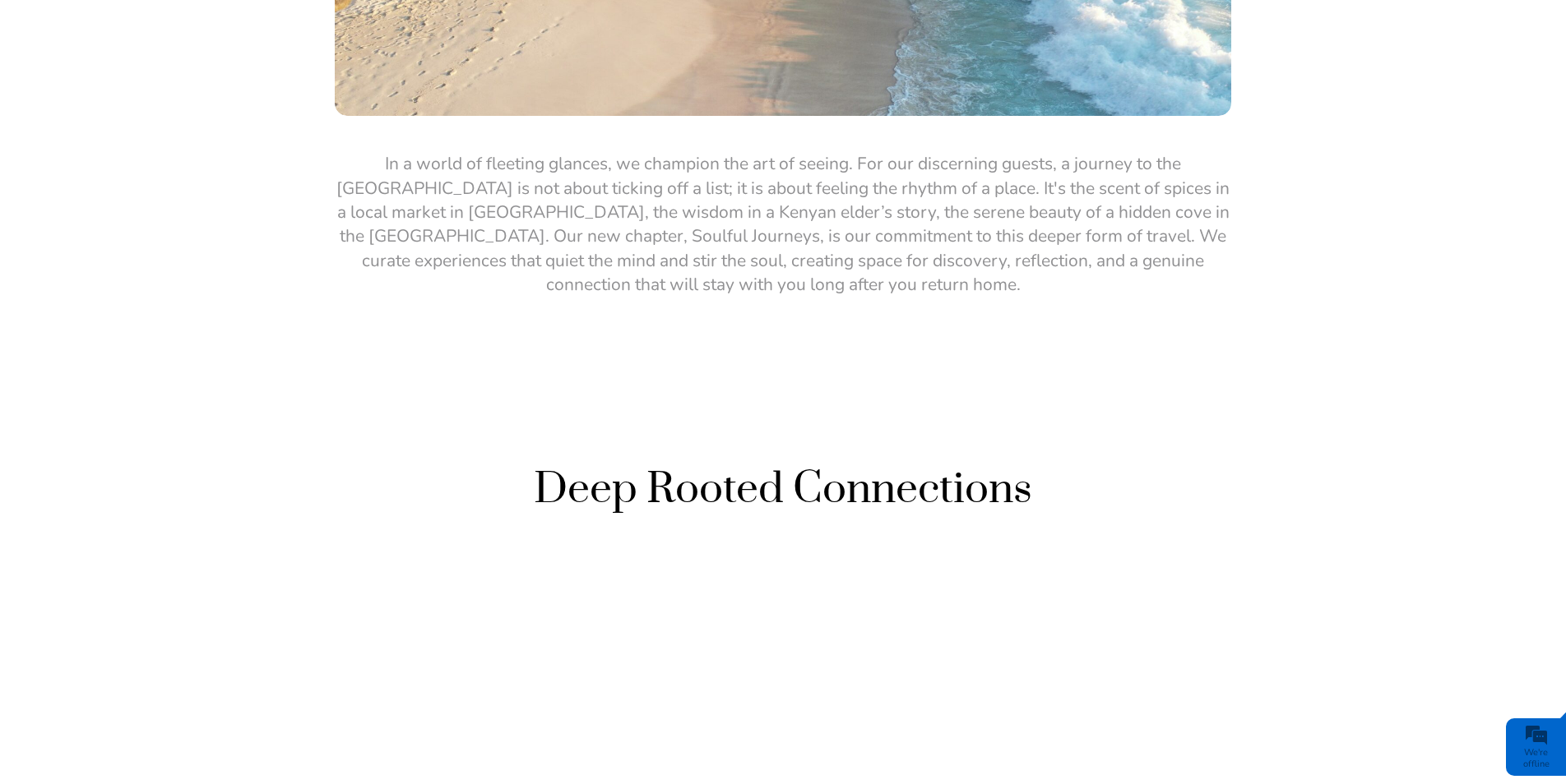
scroll to position [2385, 0]
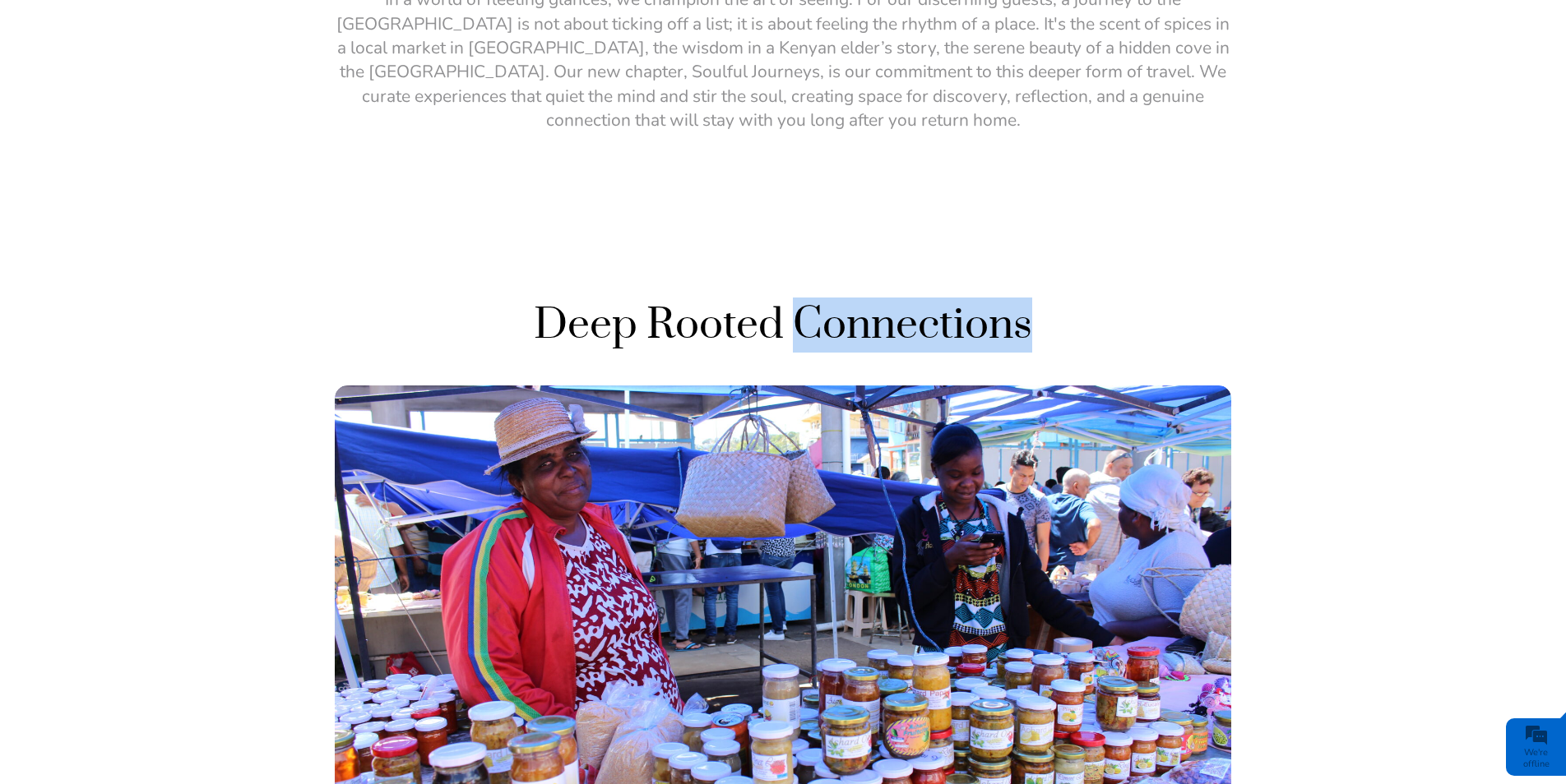
drag, startPoint x: 1017, startPoint y: 263, endPoint x: 1210, endPoint y: 273, distance: 193.3
click at [1210, 298] on h2 "Deep Rooted Connections" at bounding box center [783, 325] width 897 height 55
drag, startPoint x: 1210, startPoint y: 273, endPoint x: 1080, endPoint y: 307, distance: 134.4
click at [1080, 307] on h2 "Deep Rooted Connections" at bounding box center [783, 325] width 897 height 55
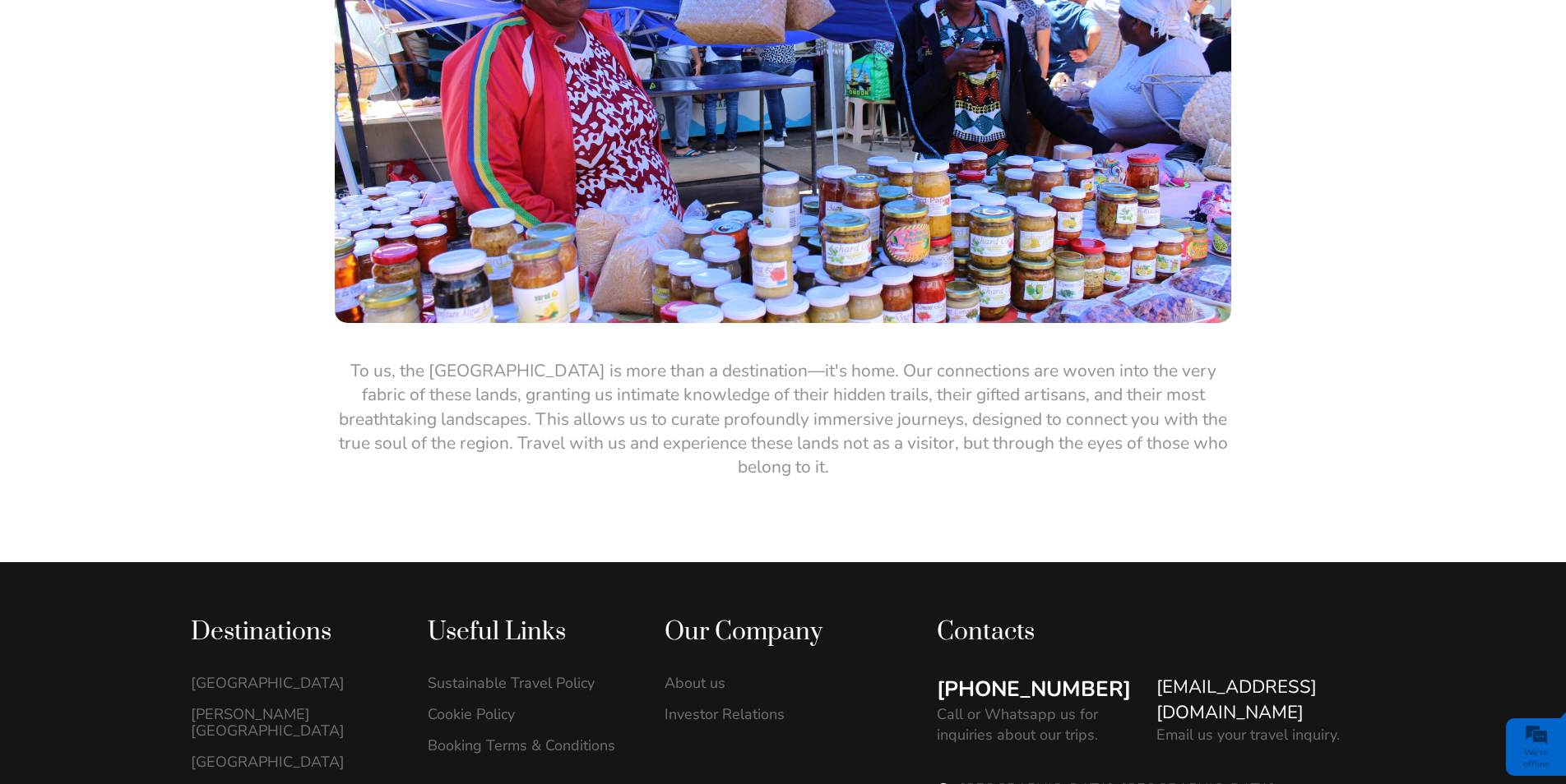
scroll to position [3082, 0]
